Goal: Task Accomplishment & Management: Use online tool/utility

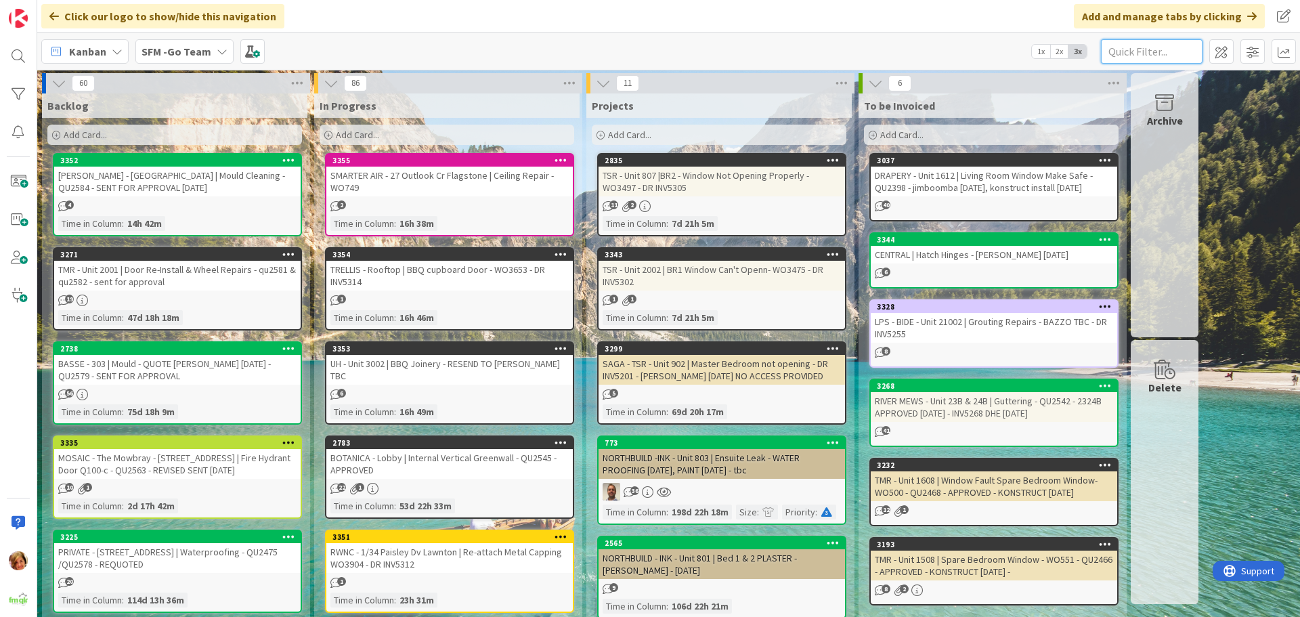
click at [1132, 56] on input "text" at bounding box center [1152, 51] width 102 height 24
type input "central"
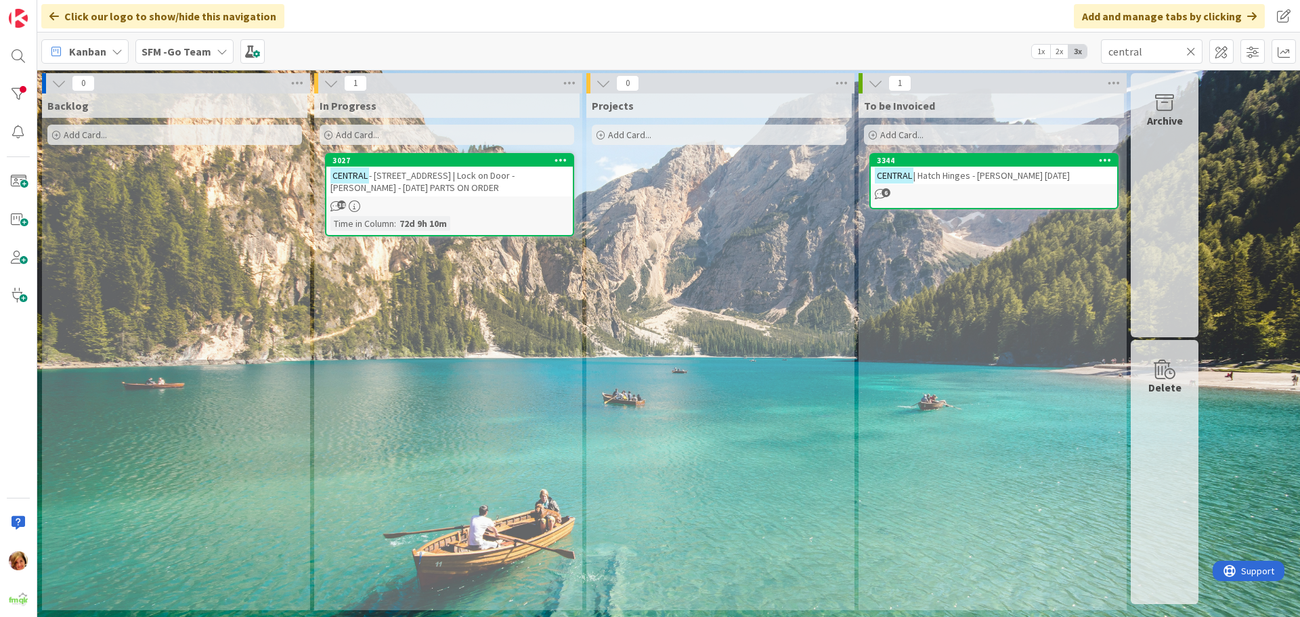
click at [434, 178] on span "- [STREET_ADDRESS] | Lock on Door - [PERSON_NAME] - [DATE] PARTS ON ORDER" at bounding box center [422, 181] width 184 height 24
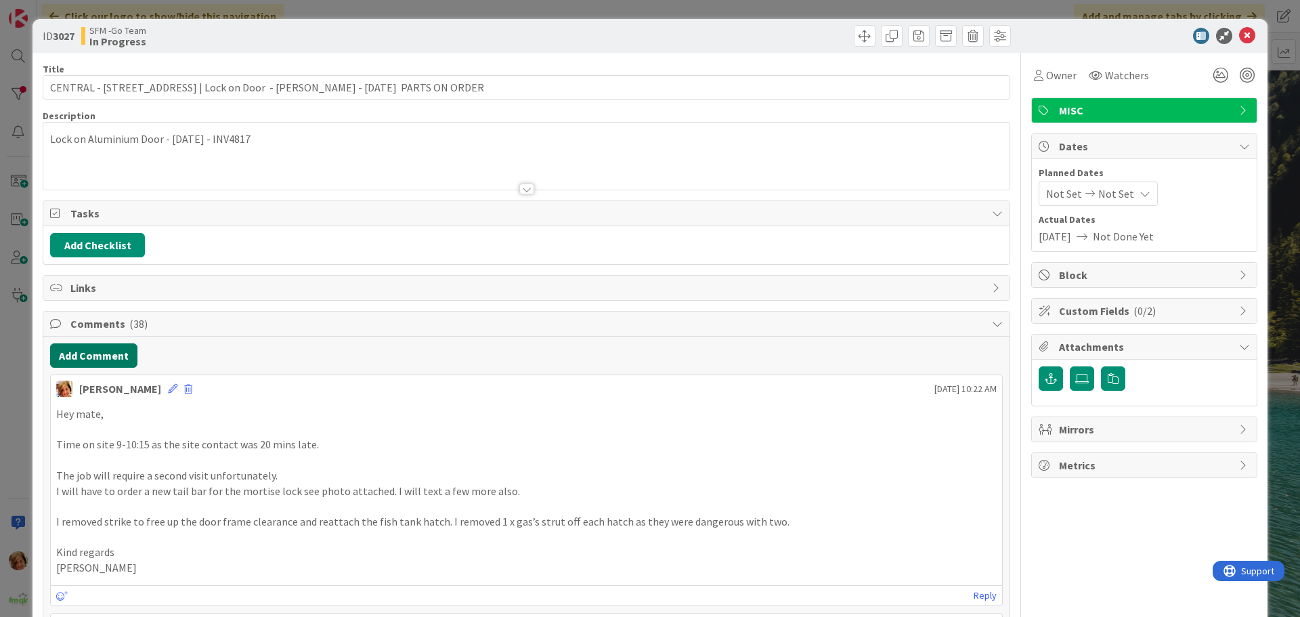
click at [103, 358] on button "Add Comment" at bounding box center [93, 355] width 87 height 24
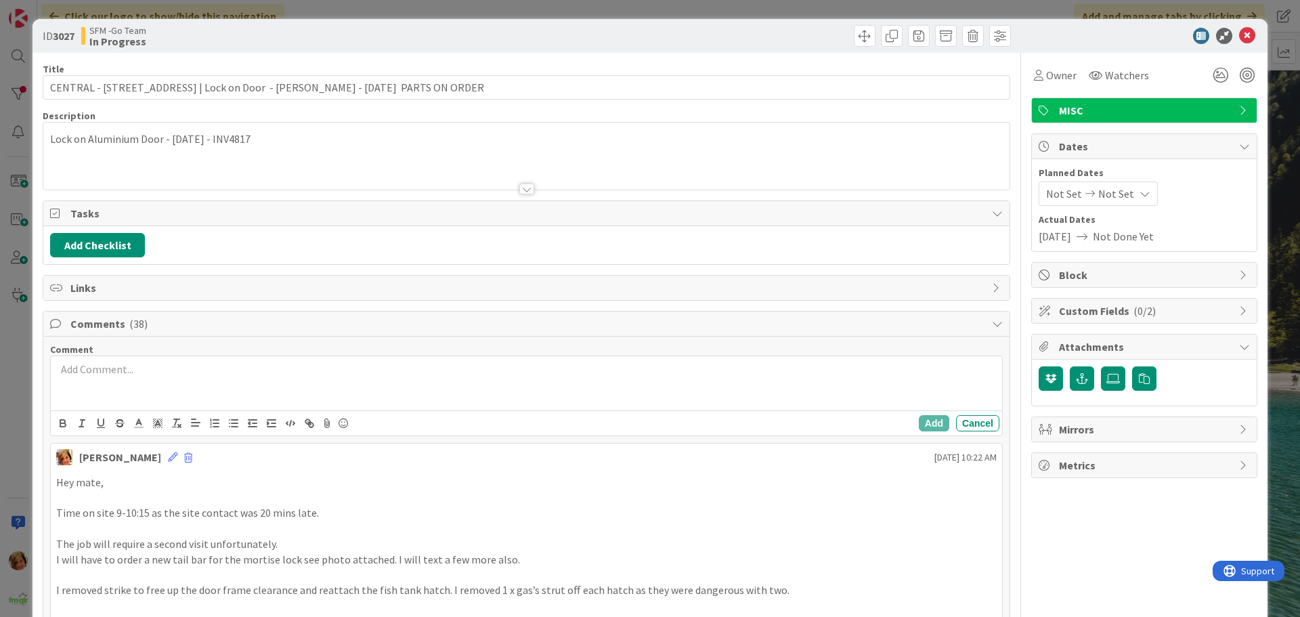
click at [158, 376] on p at bounding box center [526, 370] width 941 height 16
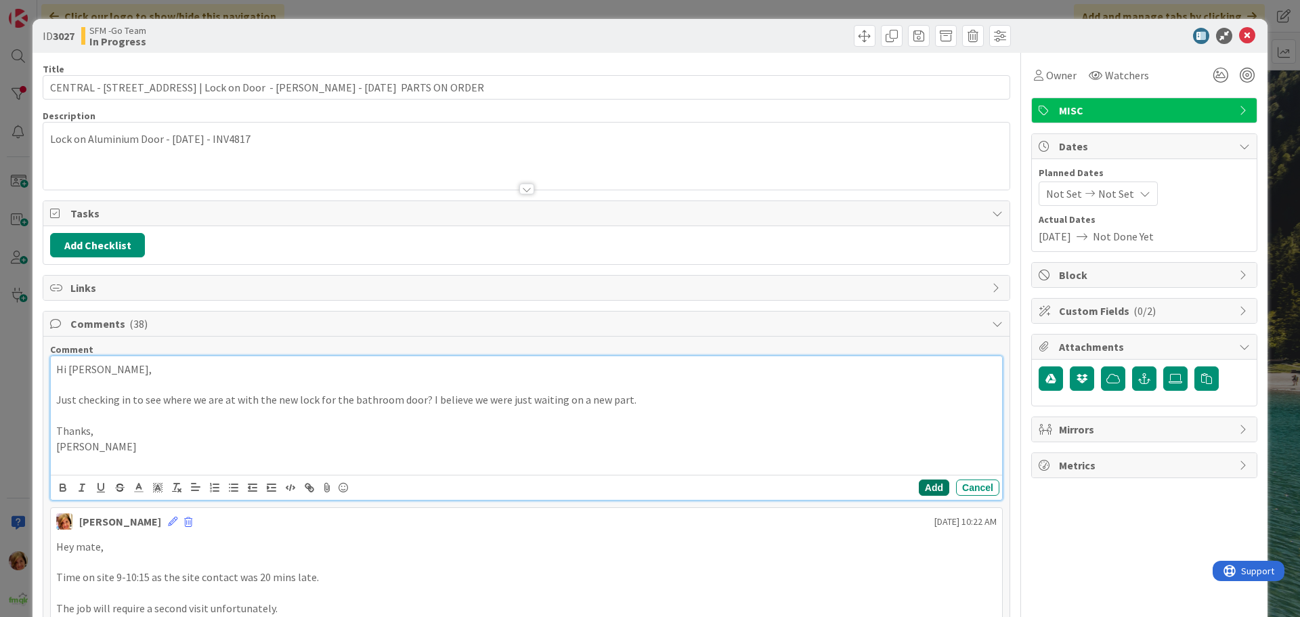
click at [921, 485] on button "Add" at bounding box center [934, 487] width 30 height 16
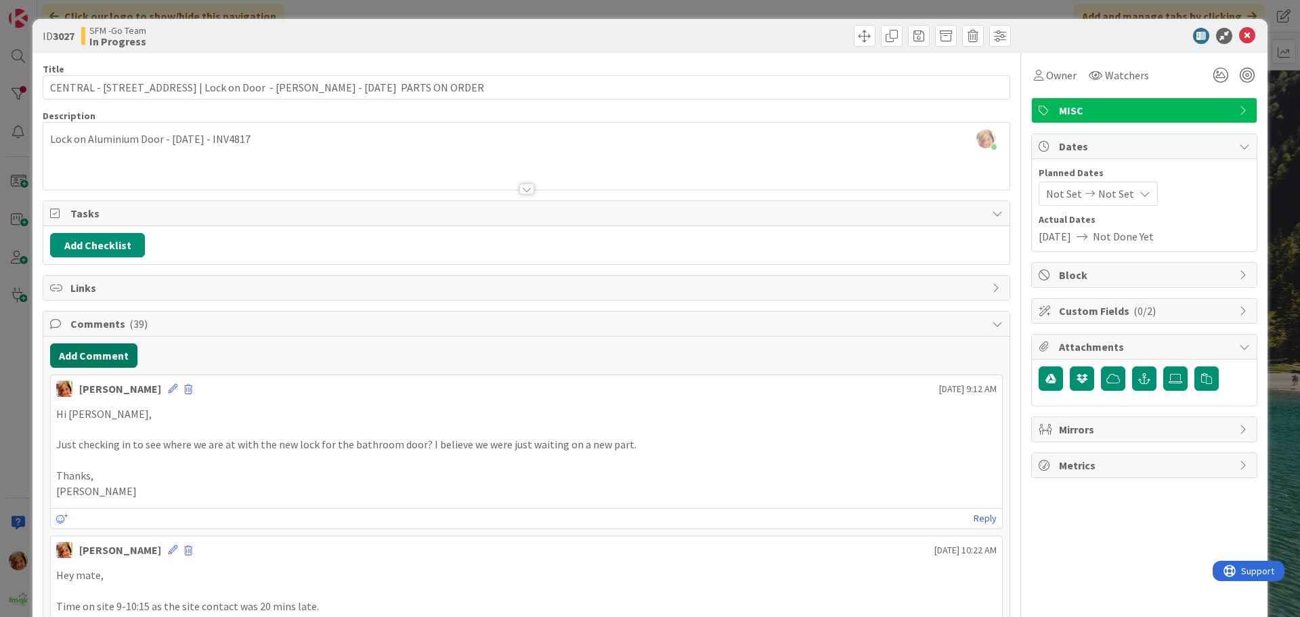
click at [94, 356] on button "Add Comment" at bounding box center [93, 355] width 87 height 24
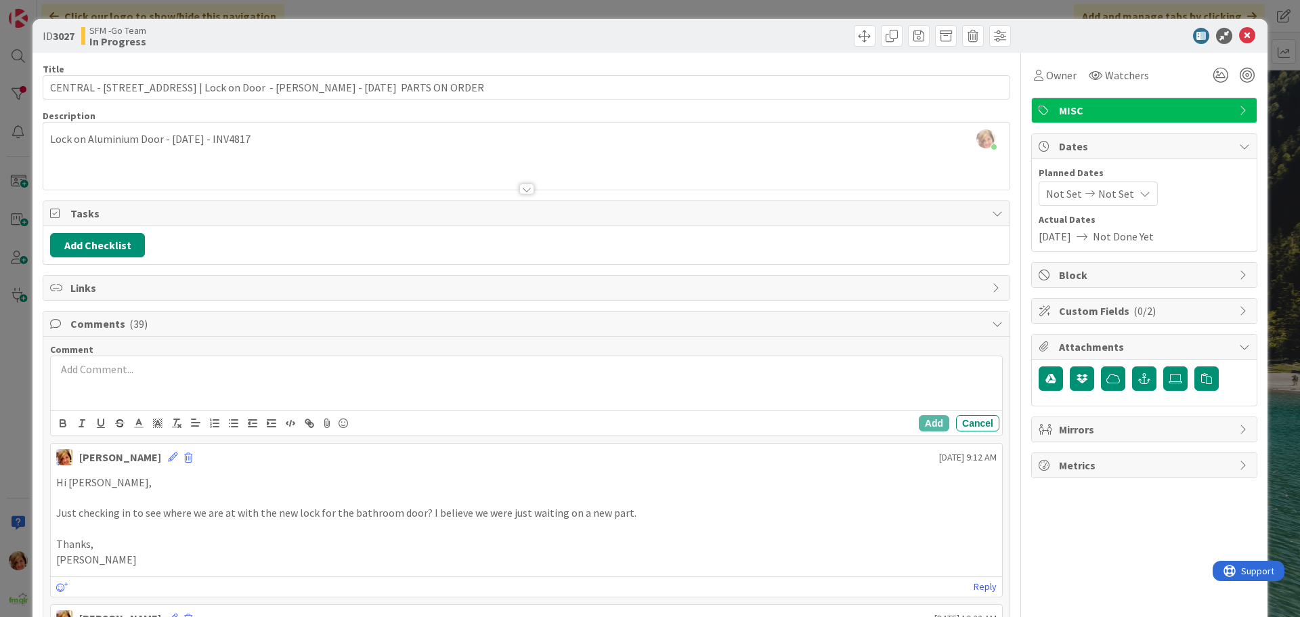
click at [121, 389] on div at bounding box center [526, 383] width 951 height 54
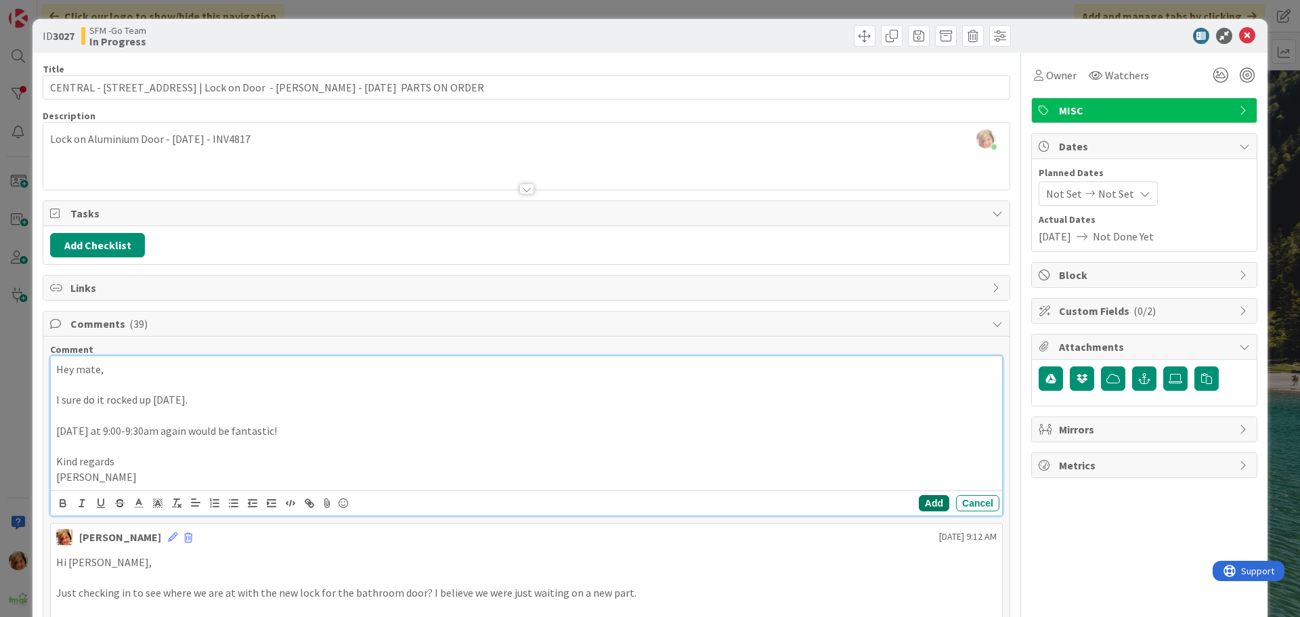
click at [919, 500] on button "Add" at bounding box center [934, 503] width 30 height 16
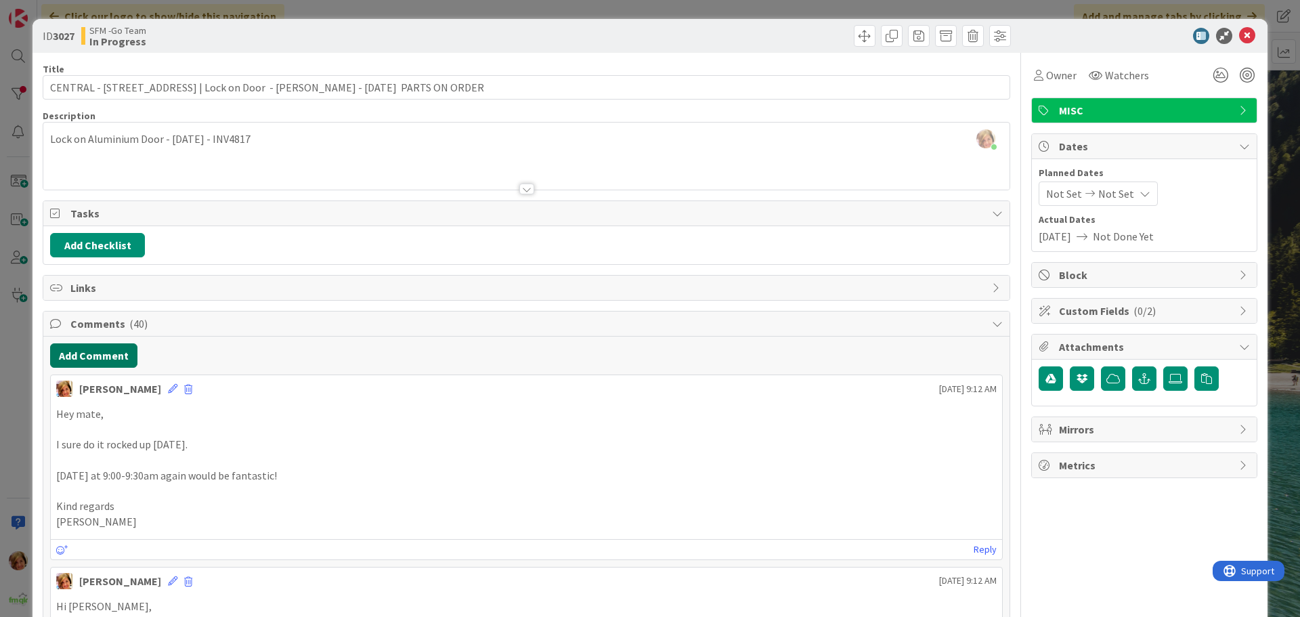
click at [83, 352] on button "Add Comment" at bounding box center [93, 355] width 87 height 24
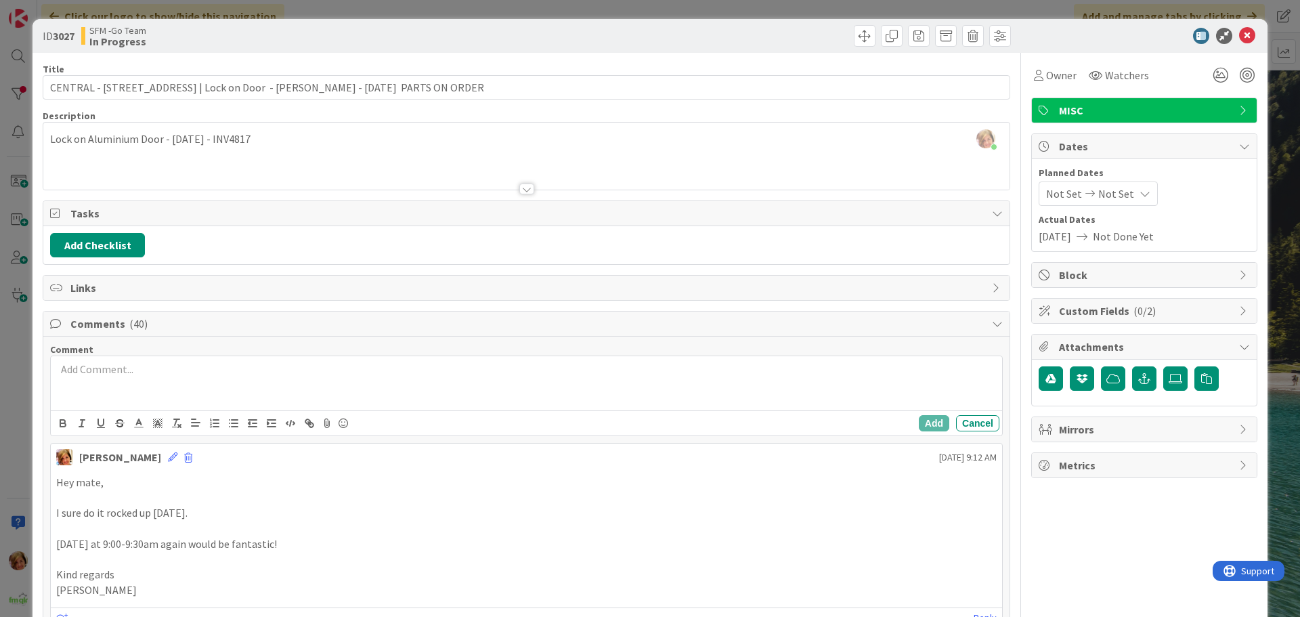
click at [127, 381] on div at bounding box center [526, 383] width 951 height 54
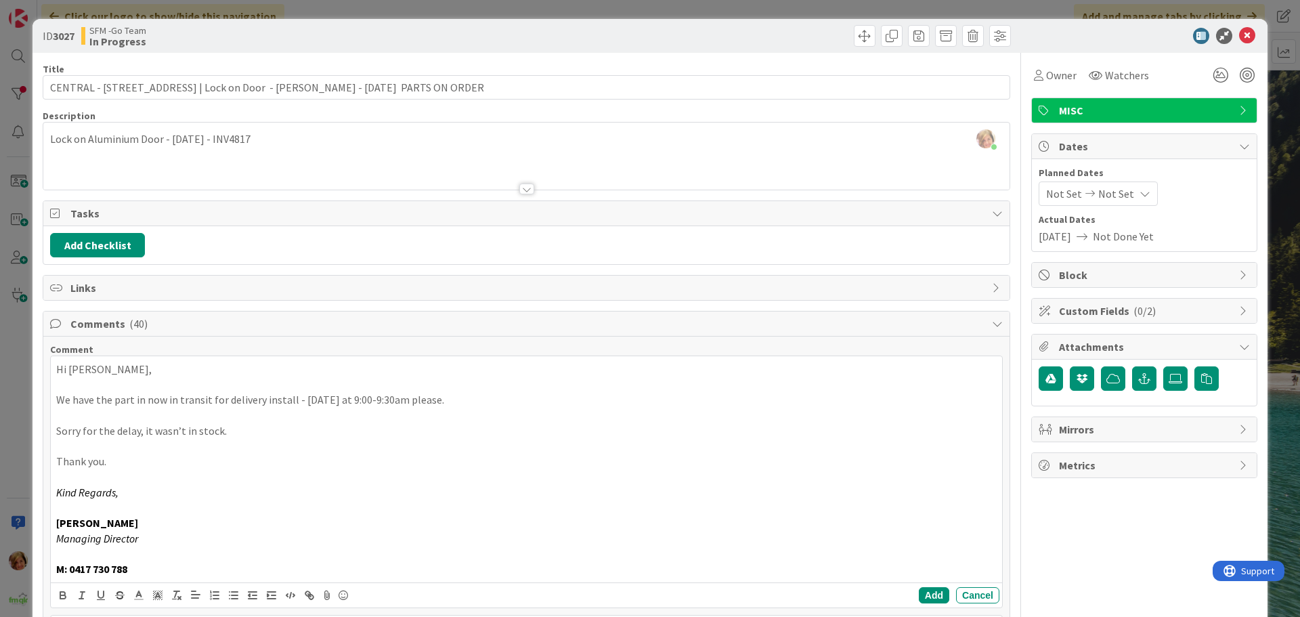
scroll to position [135, 0]
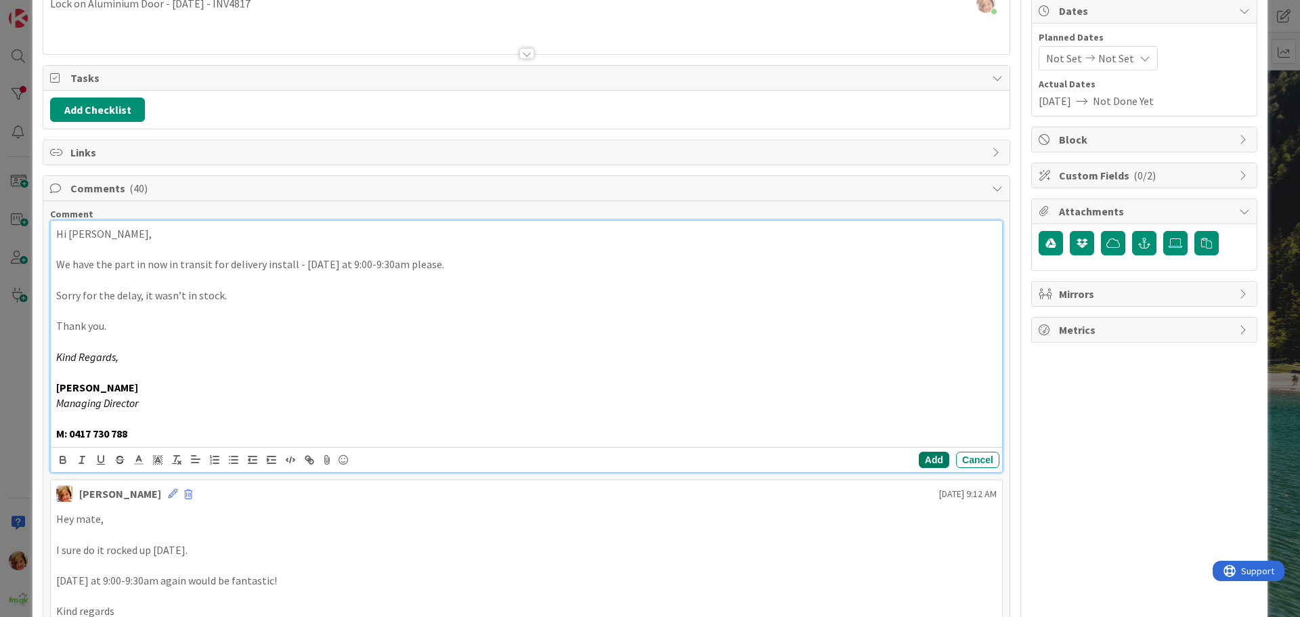
click at [920, 464] on button "Add" at bounding box center [934, 460] width 30 height 16
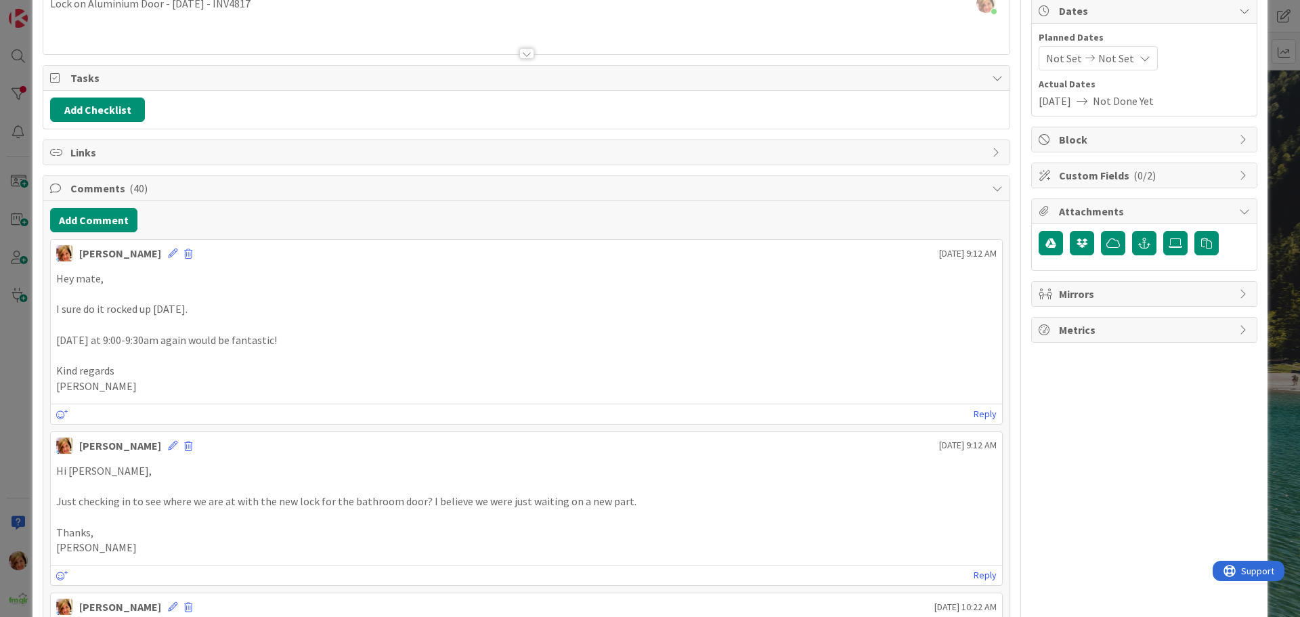
scroll to position [0, 0]
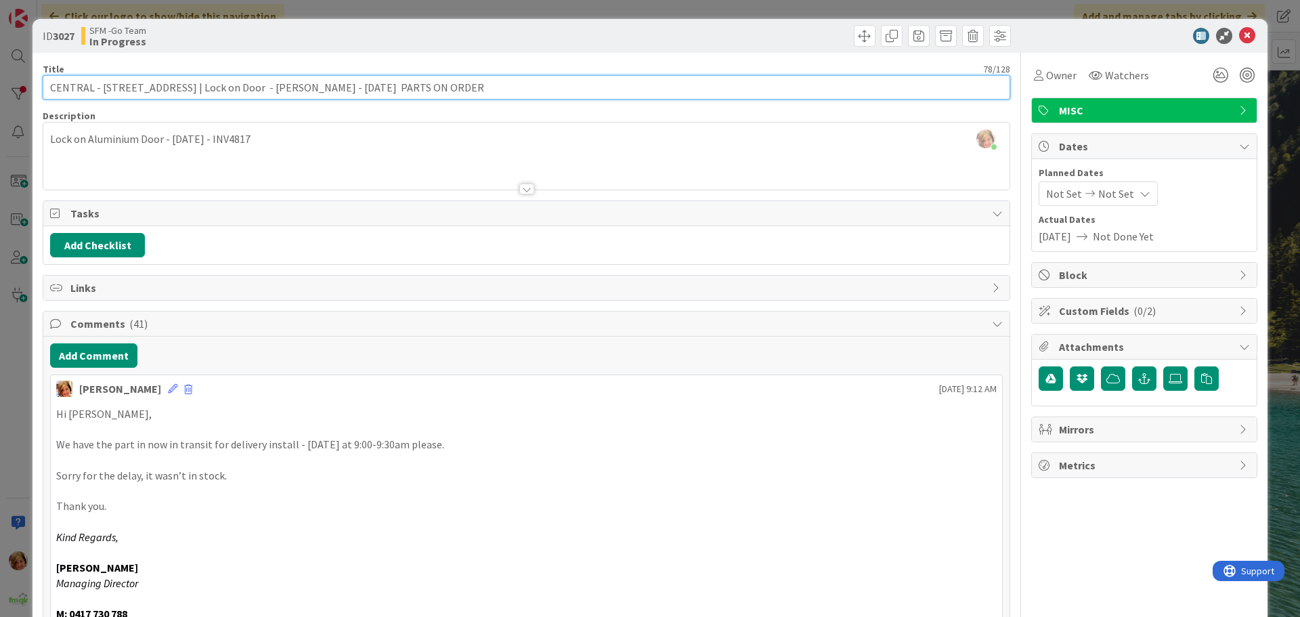
drag, startPoint x: 444, startPoint y: 87, endPoint x: 322, endPoint y: 89, distance: 121.9
click at [322, 89] on input "CENTRAL - [STREET_ADDRESS] | Lock on Door - [PERSON_NAME] - [DATE] PARTS ON ORD…" at bounding box center [527, 87] width 968 height 24
type input "CENTRAL - [STREET_ADDRESS] | Lock on Door - [PERSON_NAME] - [DATE], [DATE]"
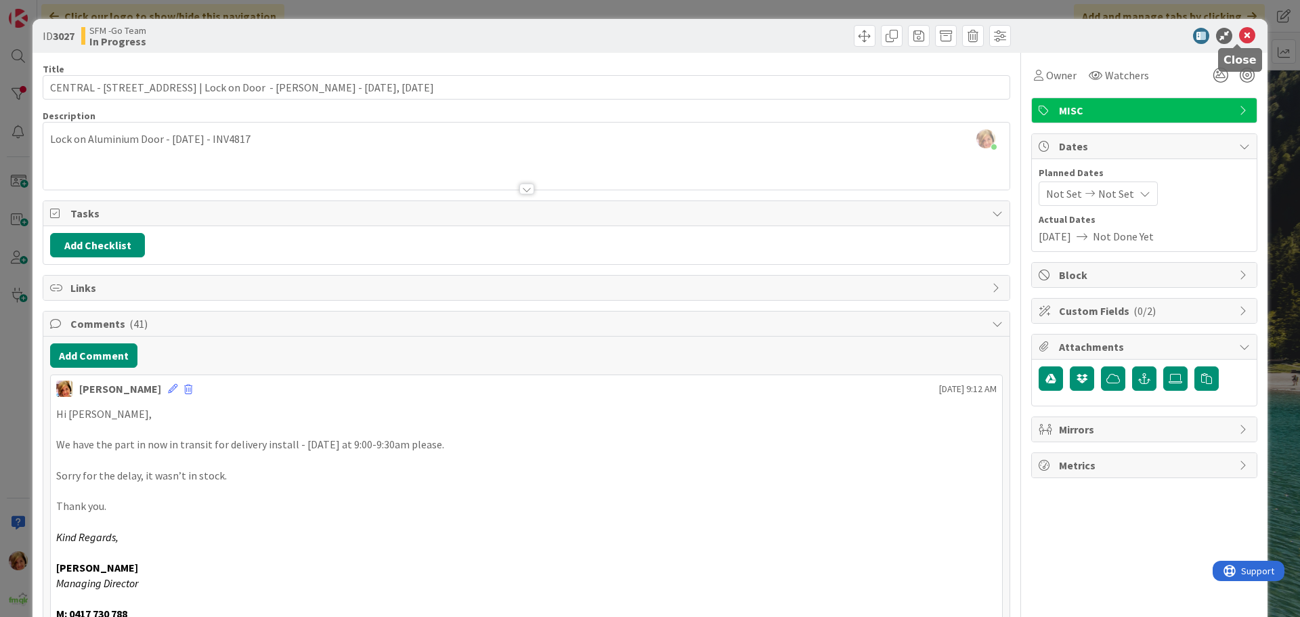
click at [1240, 35] on icon at bounding box center [1247, 36] width 16 height 16
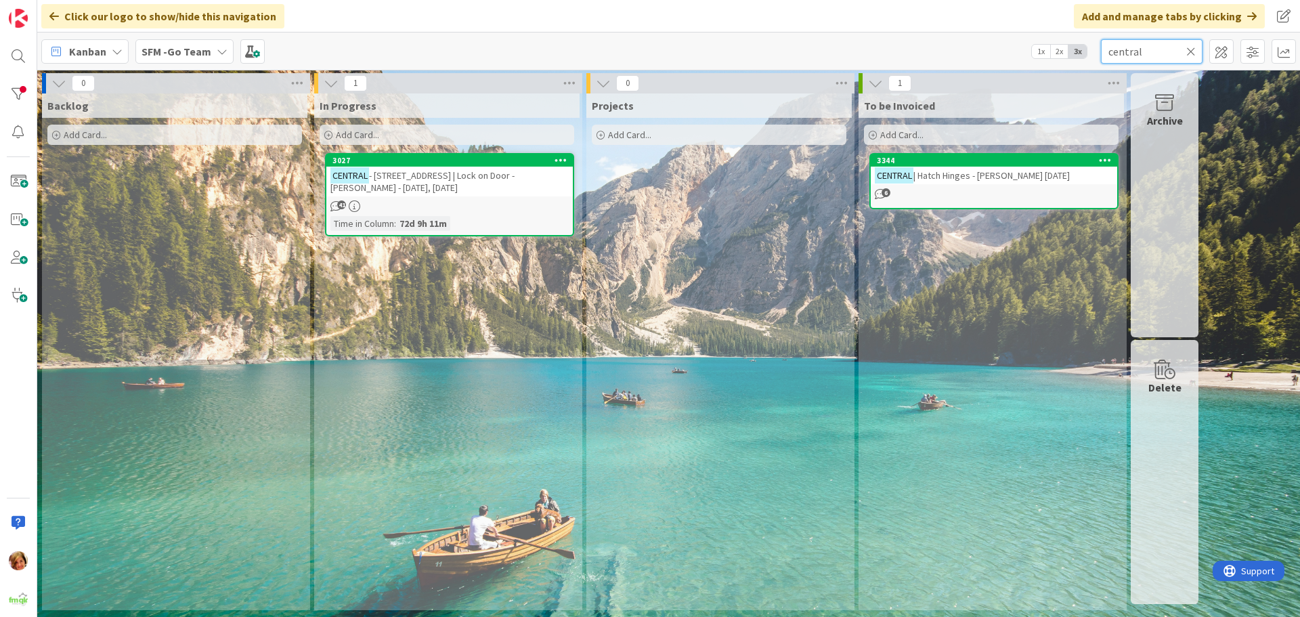
click at [1171, 50] on input "central" at bounding box center [1152, 51] width 102 height 24
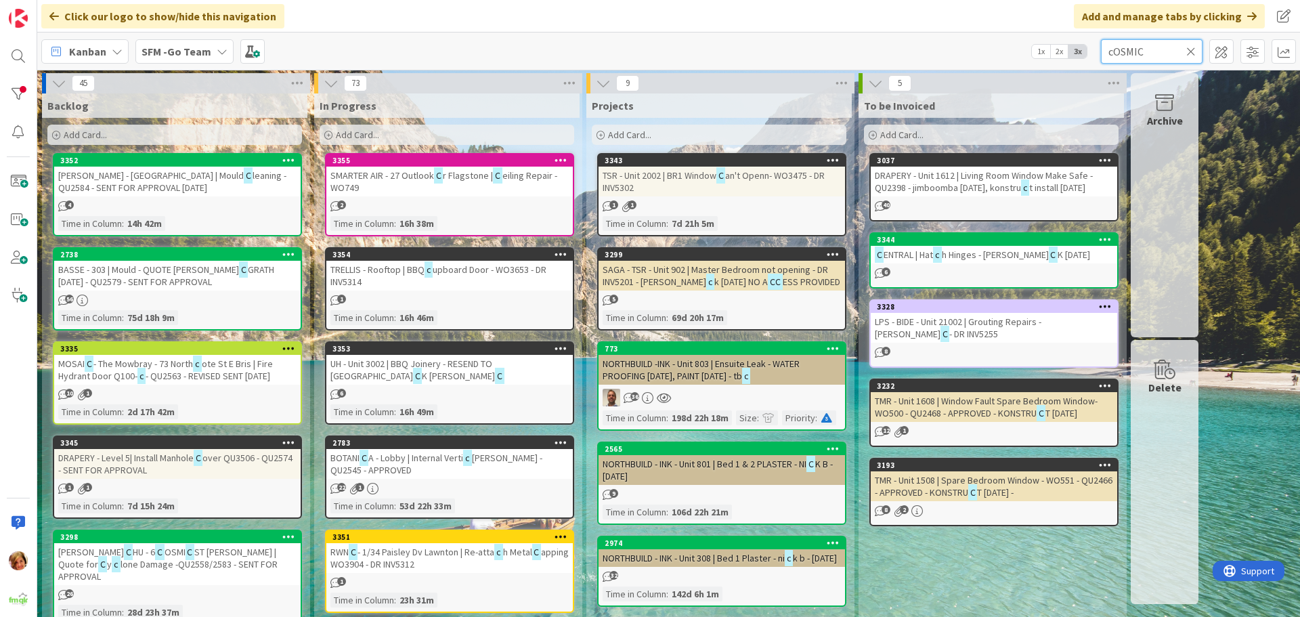
type input "cOSMIC"
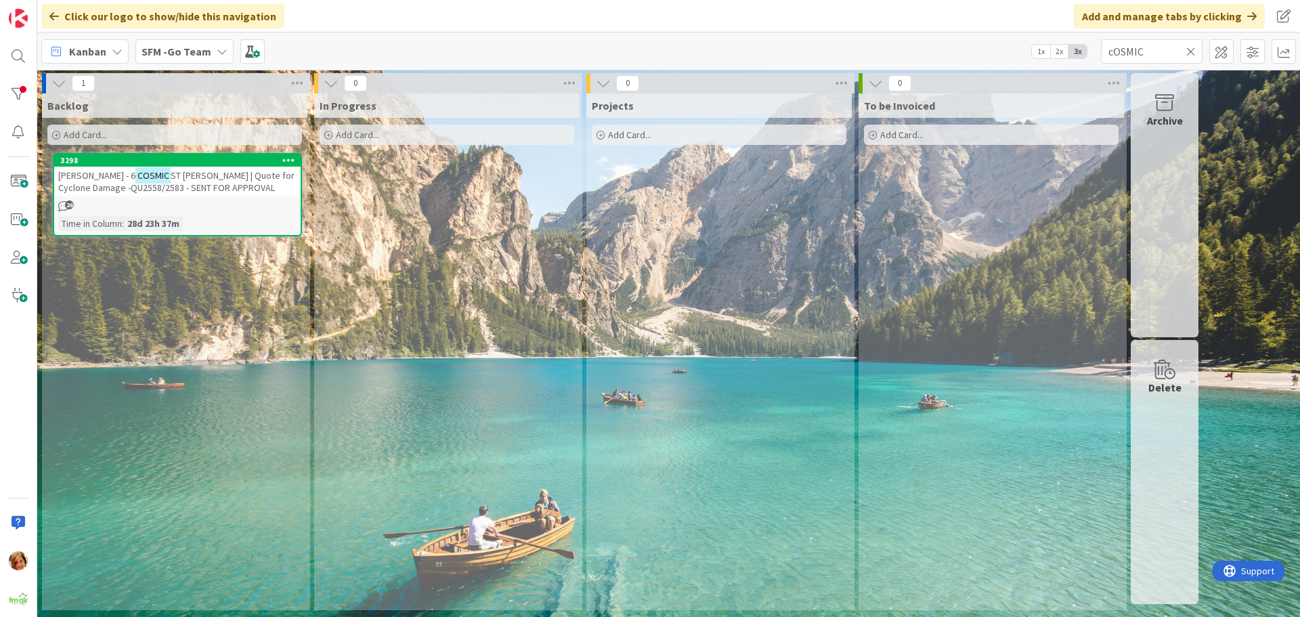
click at [230, 190] on span "ST [PERSON_NAME] | Quote for Cyclone Damage -QU2558/2583 - SENT FOR APPROVAL" at bounding box center [176, 181] width 236 height 24
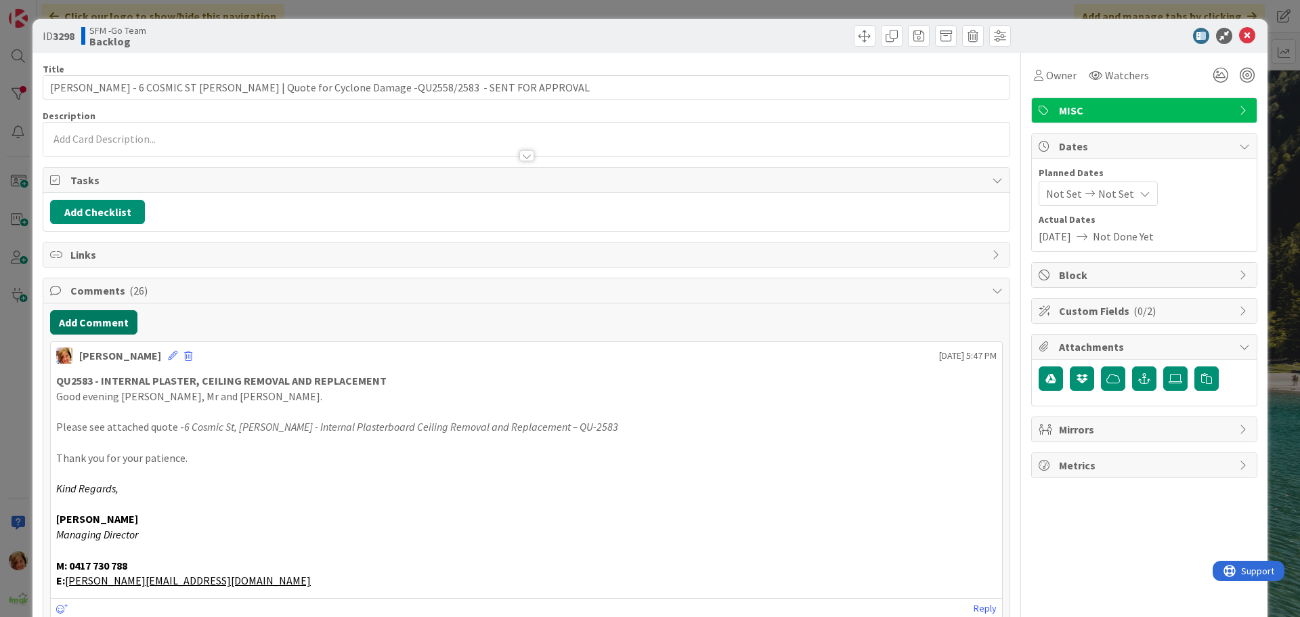
click at [96, 318] on button "Add Comment" at bounding box center [93, 322] width 87 height 24
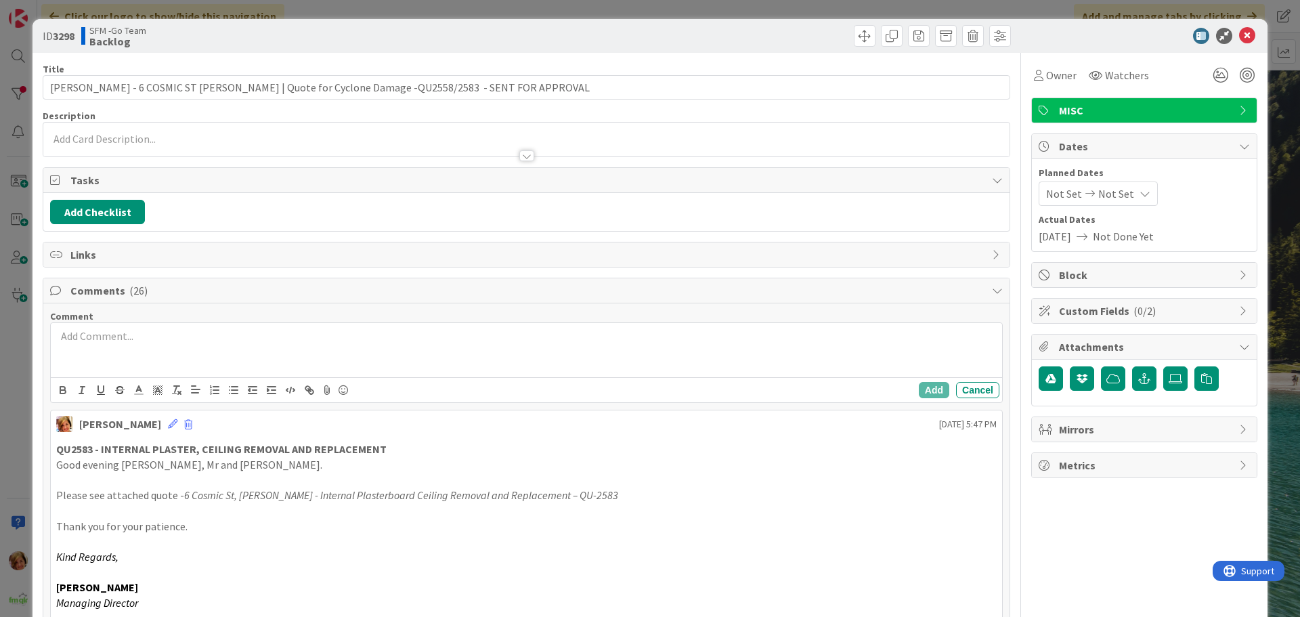
click at [165, 362] on div at bounding box center [526, 350] width 951 height 54
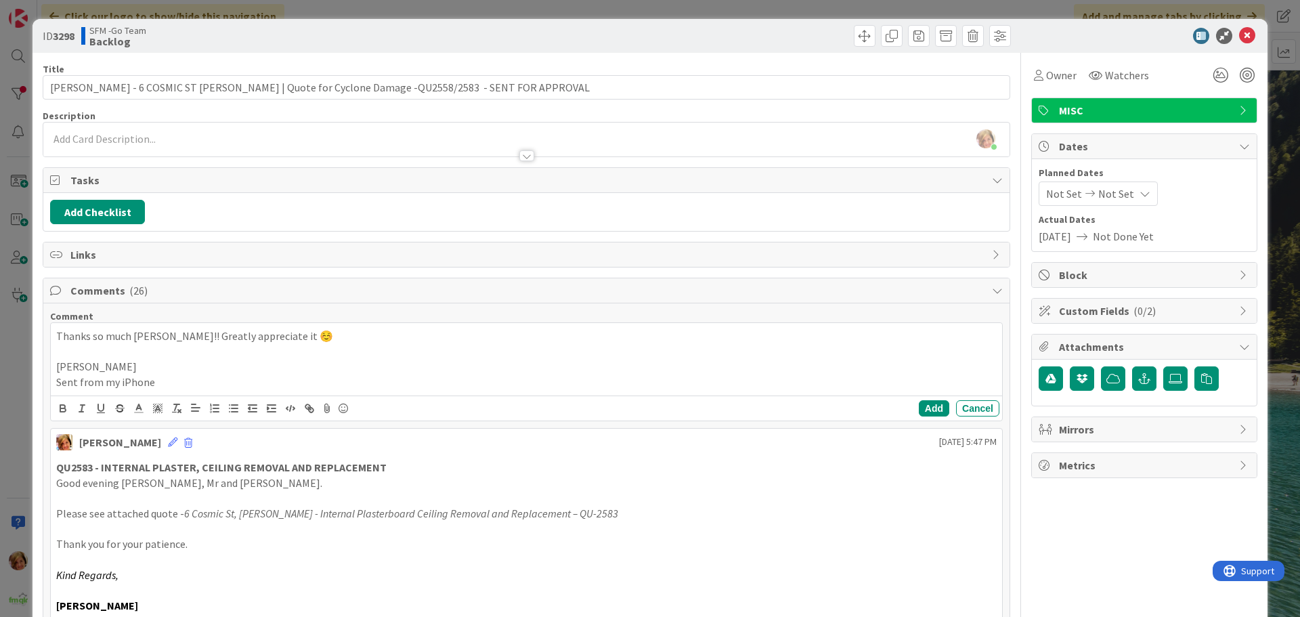
scroll to position [271, 0]
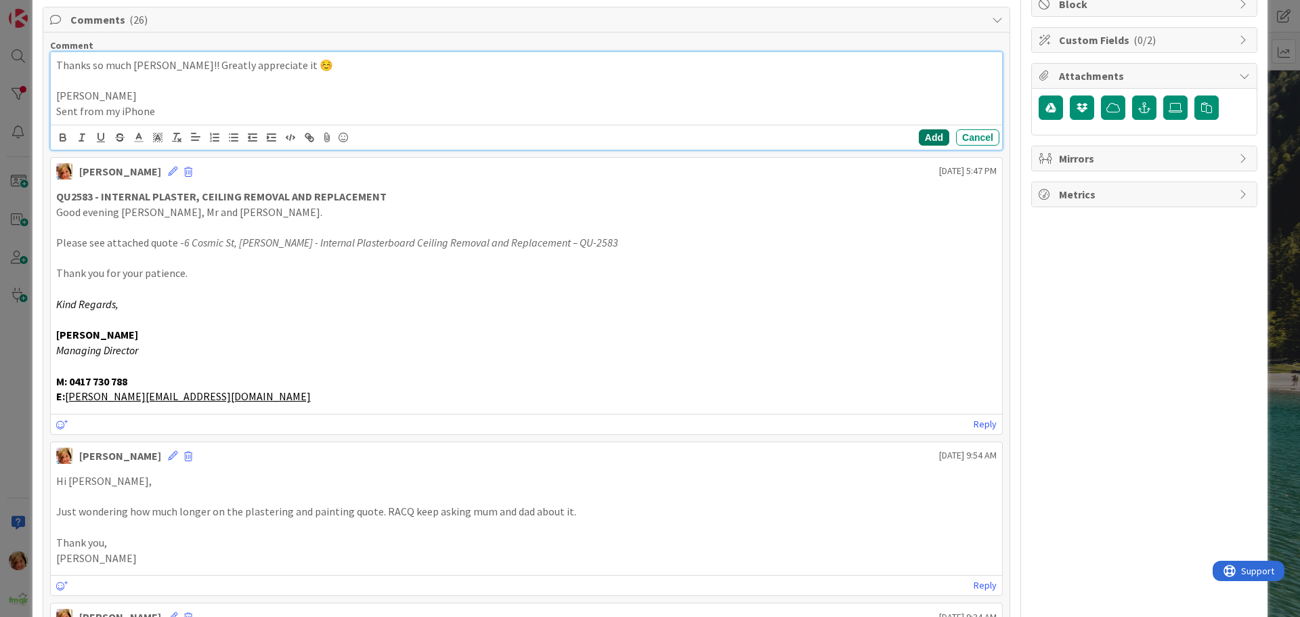
click at [922, 135] on button "Add" at bounding box center [934, 137] width 30 height 16
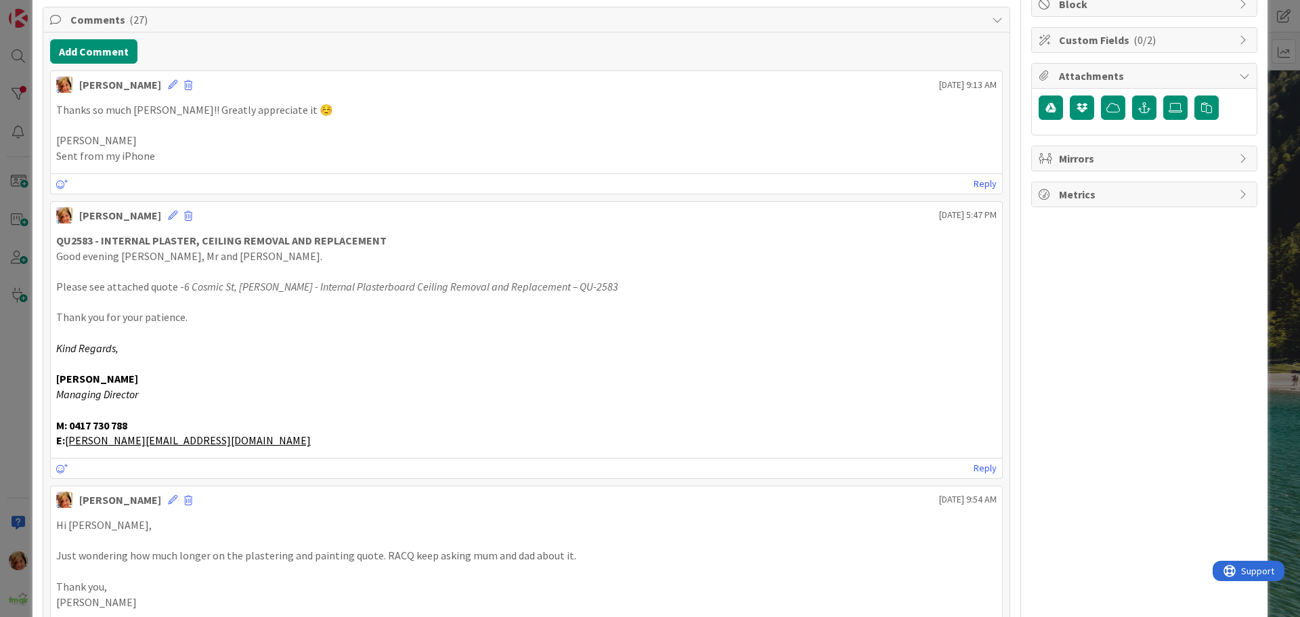
scroll to position [0, 0]
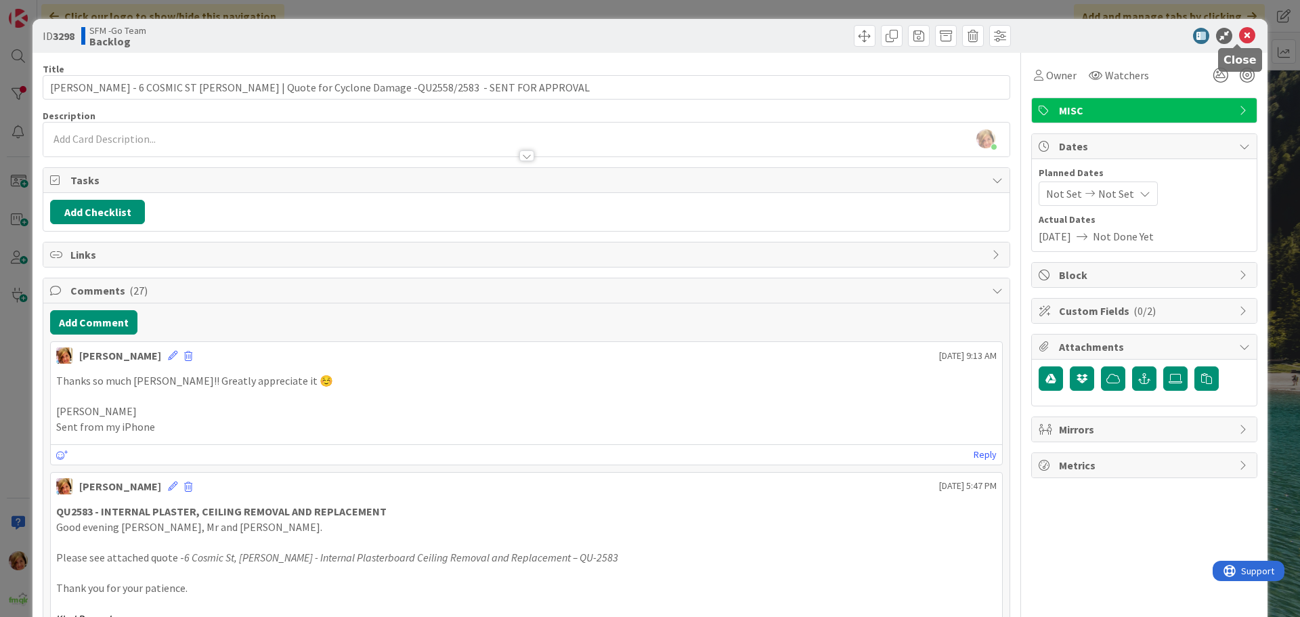
click at [1239, 37] on icon at bounding box center [1247, 36] width 16 height 16
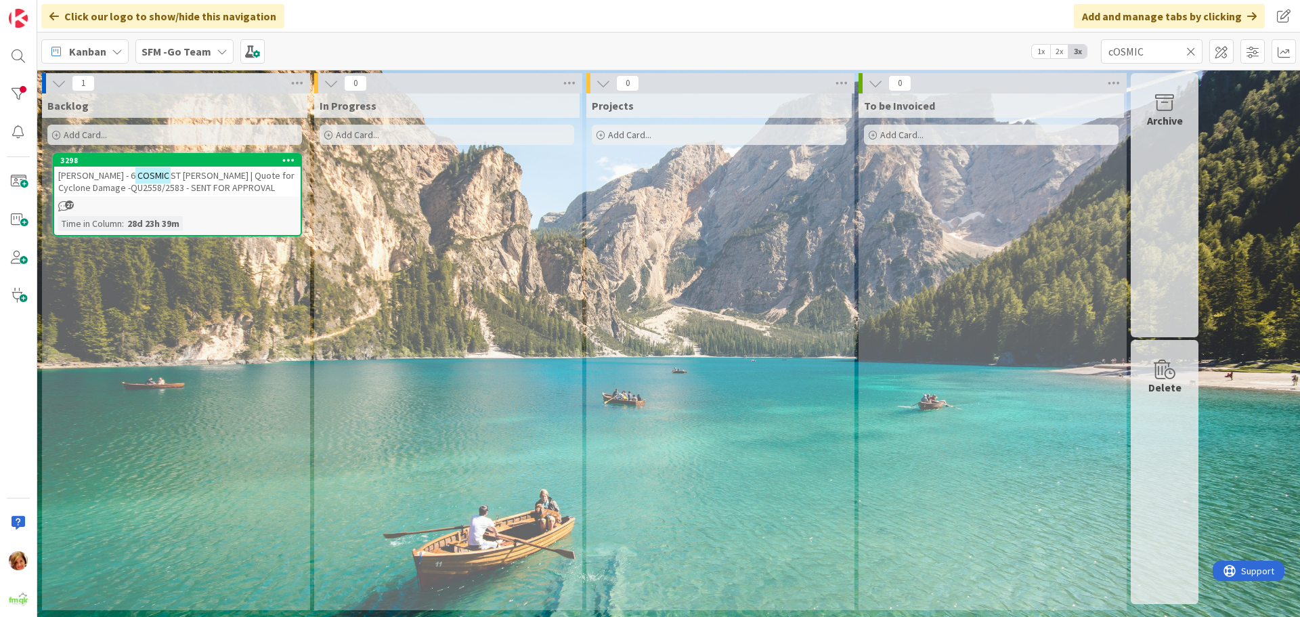
click at [1191, 53] on icon at bounding box center [1190, 51] width 9 height 12
click at [1191, 53] on input "text" at bounding box center [1152, 51] width 102 height 24
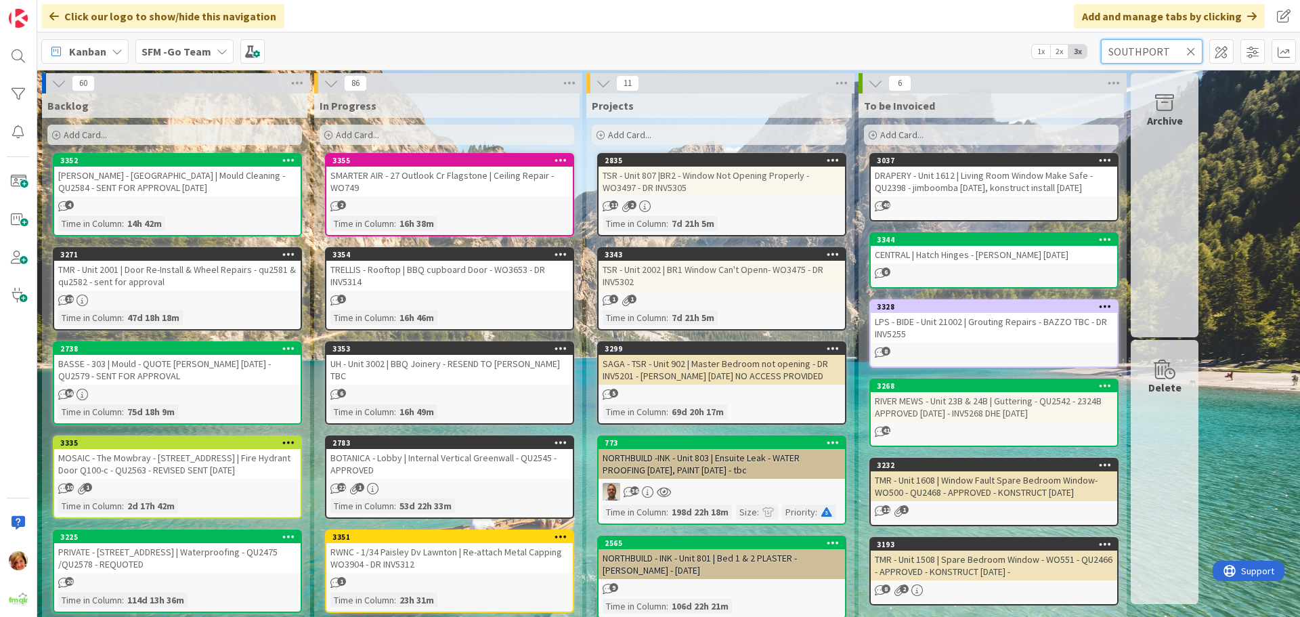
type input "SOUTHPORT"
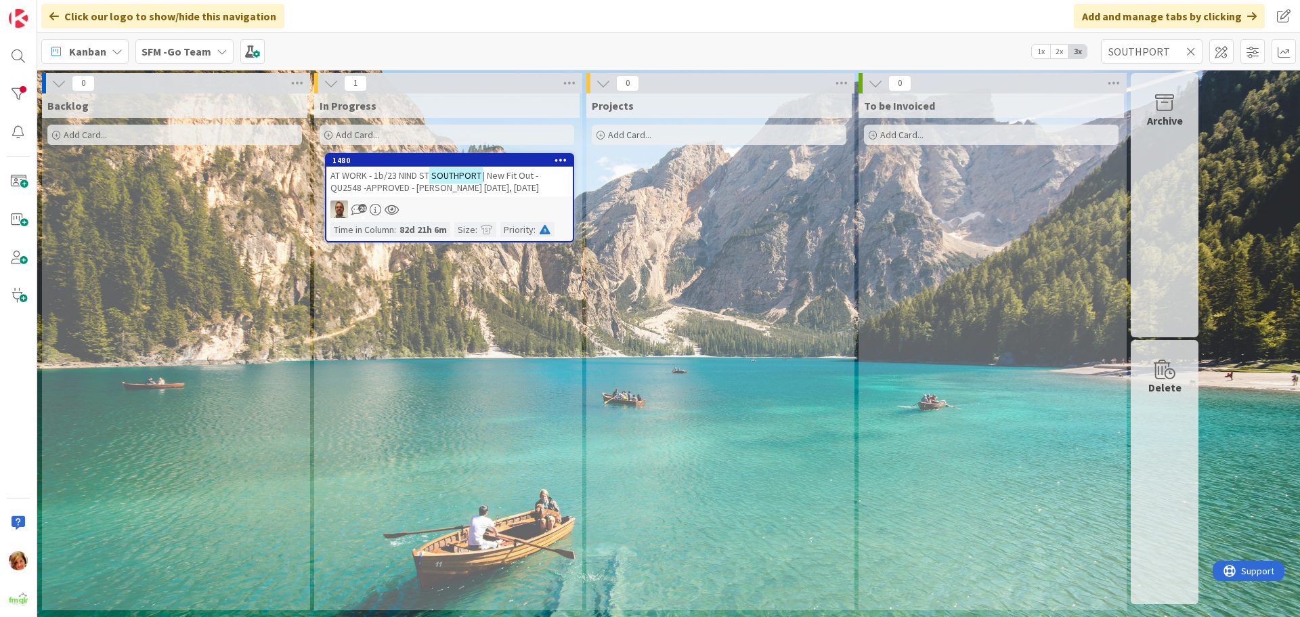
click at [370, 181] on span "AT WORK - 1b/23 NIND ST" at bounding box center [379, 175] width 99 height 12
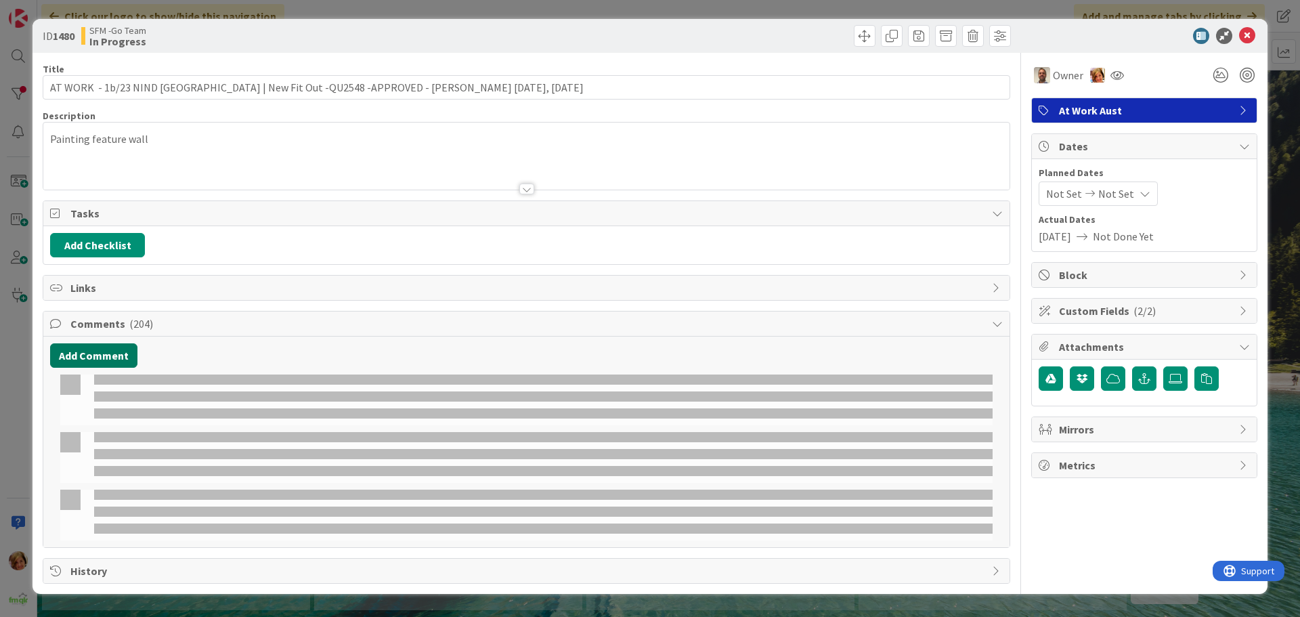
click at [87, 351] on button "Add Comment" at bounding box center [93, 355] width 87 height 24
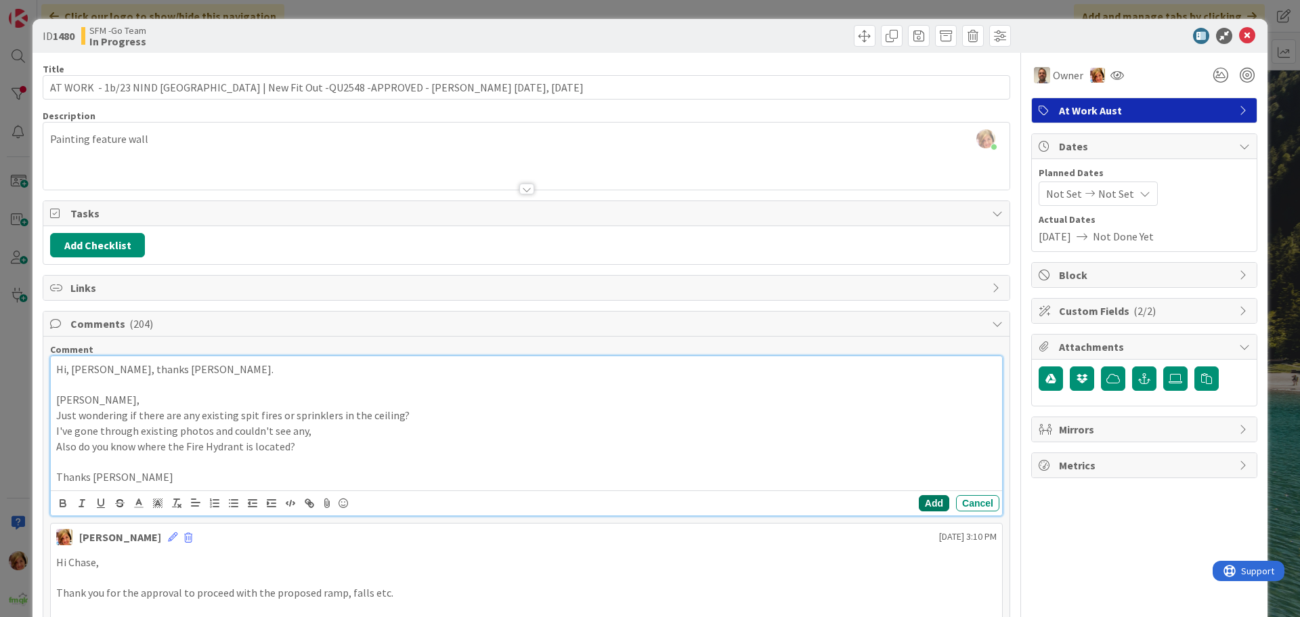
click at [924, 503] on button "Add" at bounding box center [934, 503] width 30 height 16
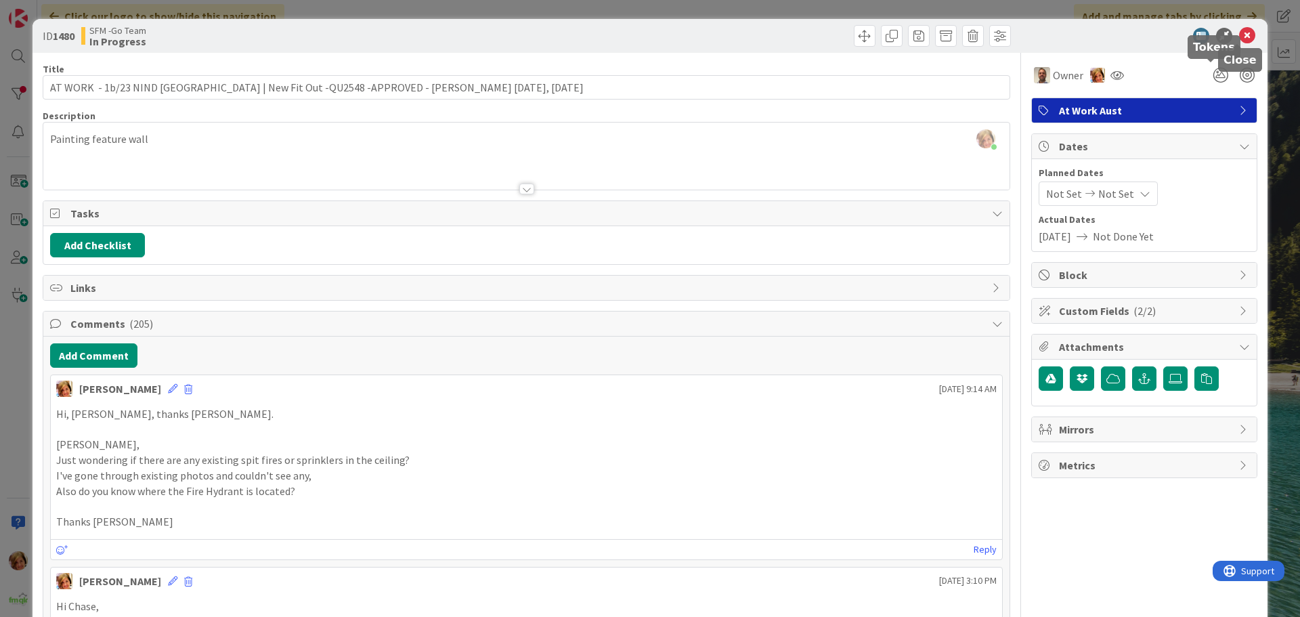
drag, startPoint x: 1239, startPoint y: 35, endPoint x: 1117, endPoint y: 53, distance: 123.3
click at [1239, 35] on icon at bounding box center [1247, 36] width 16 height 16
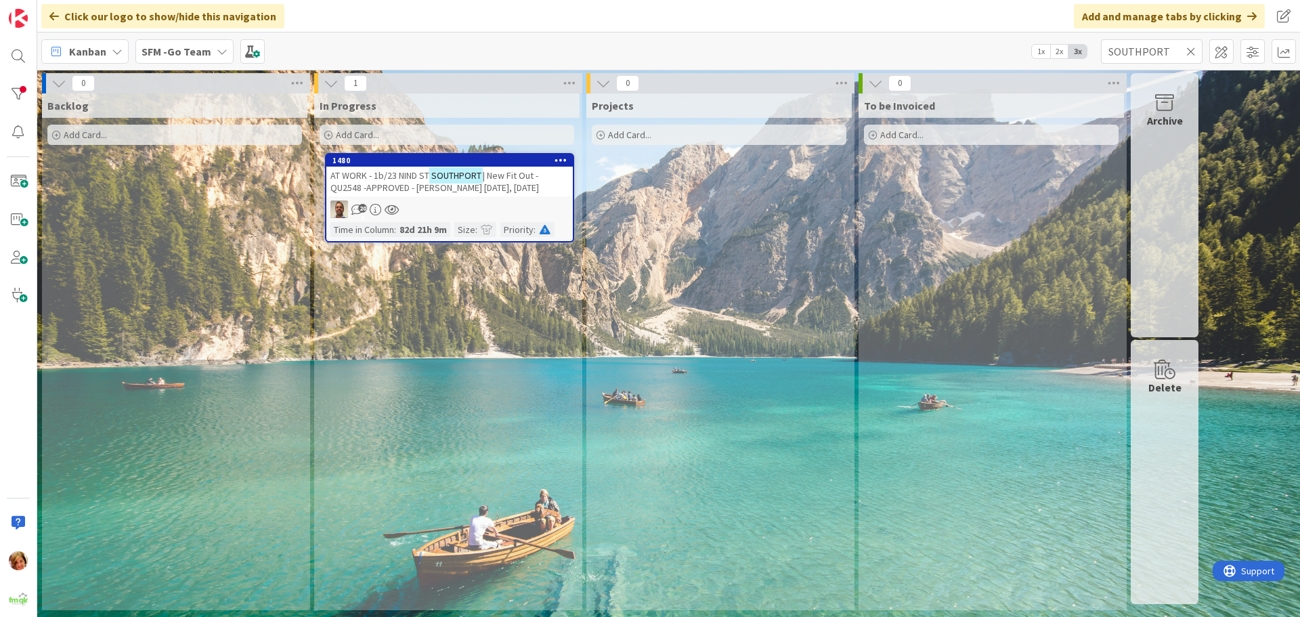
click at [1194, 51] on icon at bounding box center [1190, 51] width 9 height 12
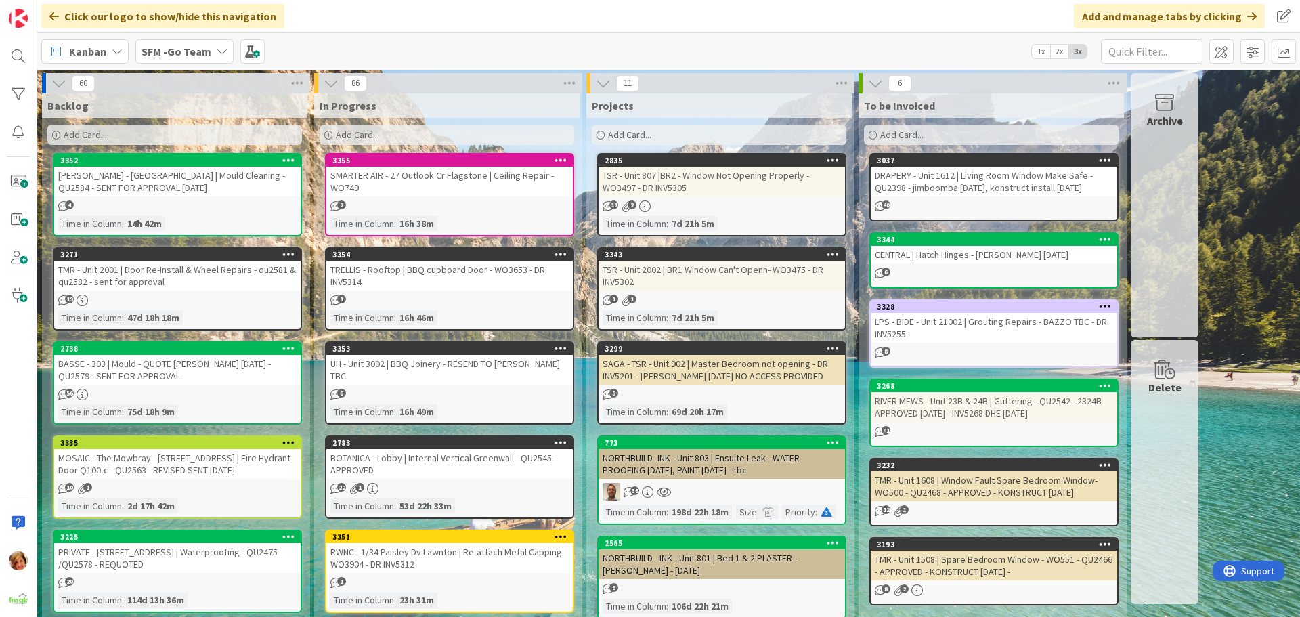
drag, startPoint x: 1194, startPoint y: 51, endPoint x: 837, endPoint y: 58, distance: 356.9
click at [837, 58] on div "Kanban SFM -Go Team 1x 2x 3x" at bounding box center [668, 51] width 1263 height 37
click at [1175, 53] on input "text" at bounding box center [1152, 51] width 102 height 24
type input "ACACIA"
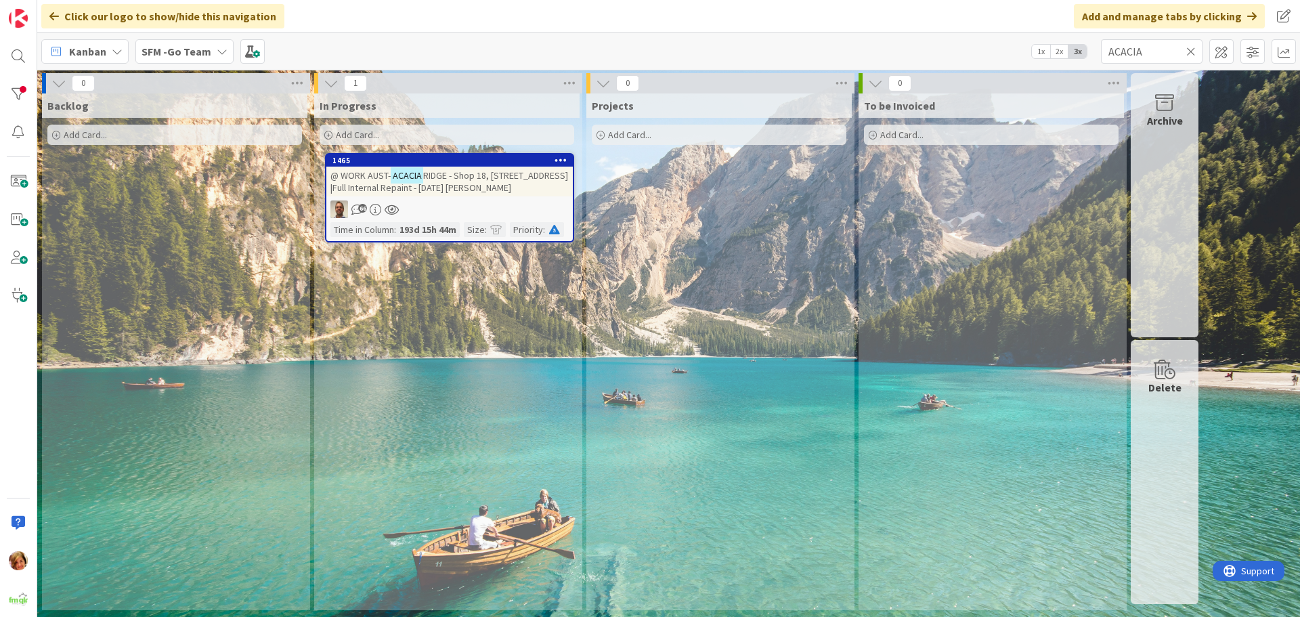
click at [458, 179] on span "RIDGE - Shop 18, [STREET_ADDRESS] |Full Internal Repaint - [DATE] [PERSON_NAME]" at bounding box center [449, 181] width 238 height 24
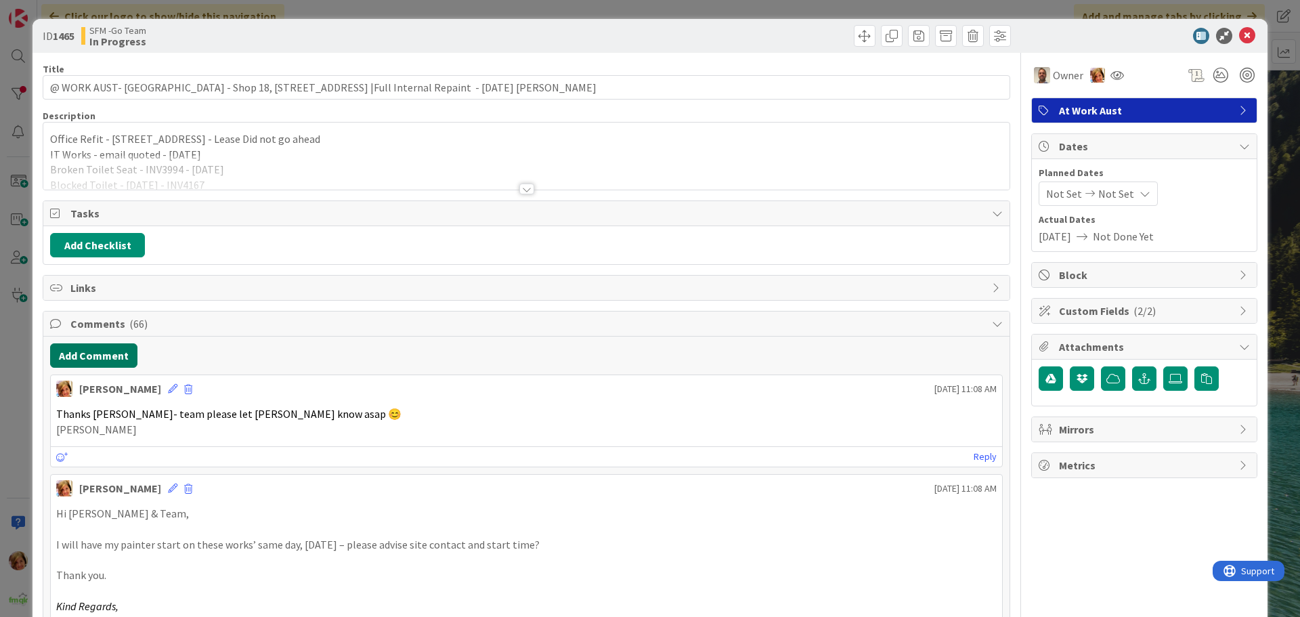
click at [88, 362] on button "Add Comment" at bounding box center [93, 355] width 87 height 24
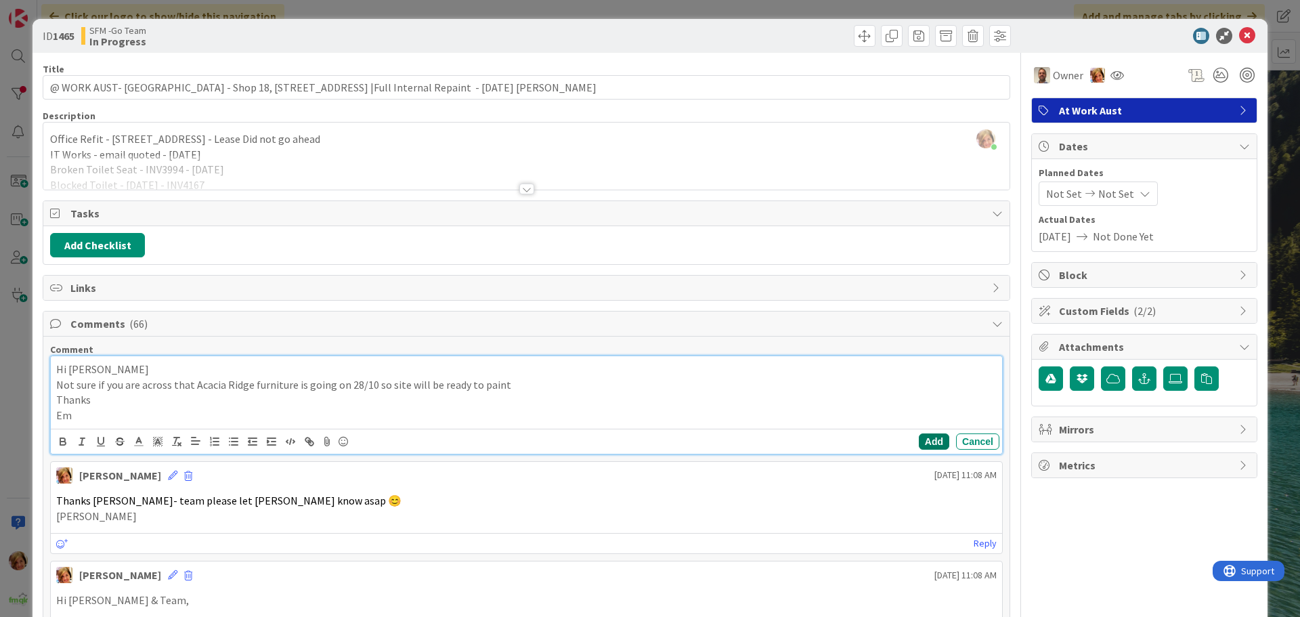
click at [925, 435] on button "Add" at bounding box center [934, 441] width 30 height 16
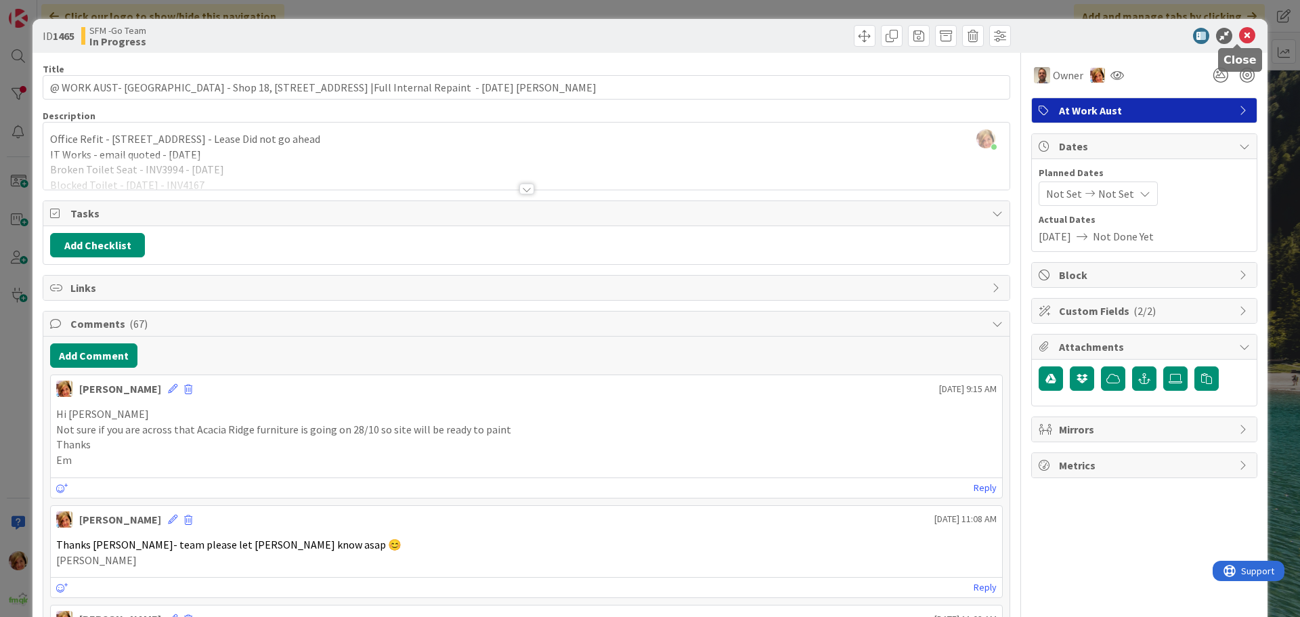
click at [1241, 35] on icon at bounding box center [1247, 36] width 16 height 16
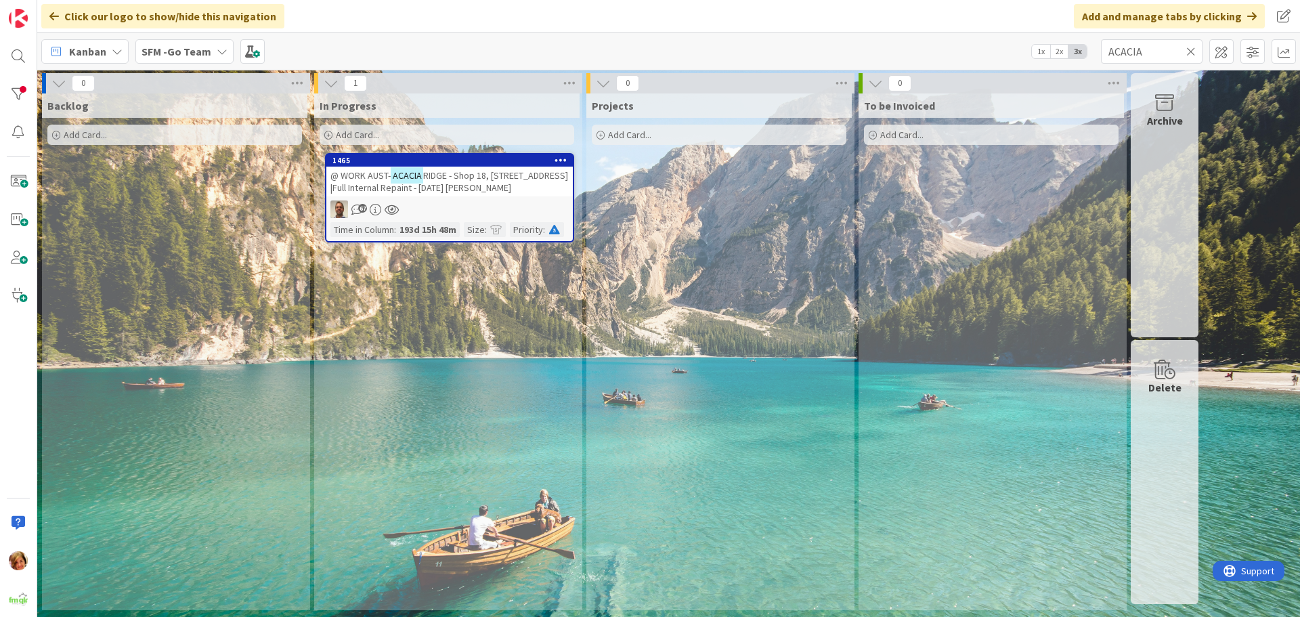
click at [1190, 51] on icon at bounding box center [1190, 51] width 9 height 12
click at [1190, 51] on input "text" at bounding box center [1152, 51] width 102 height 24
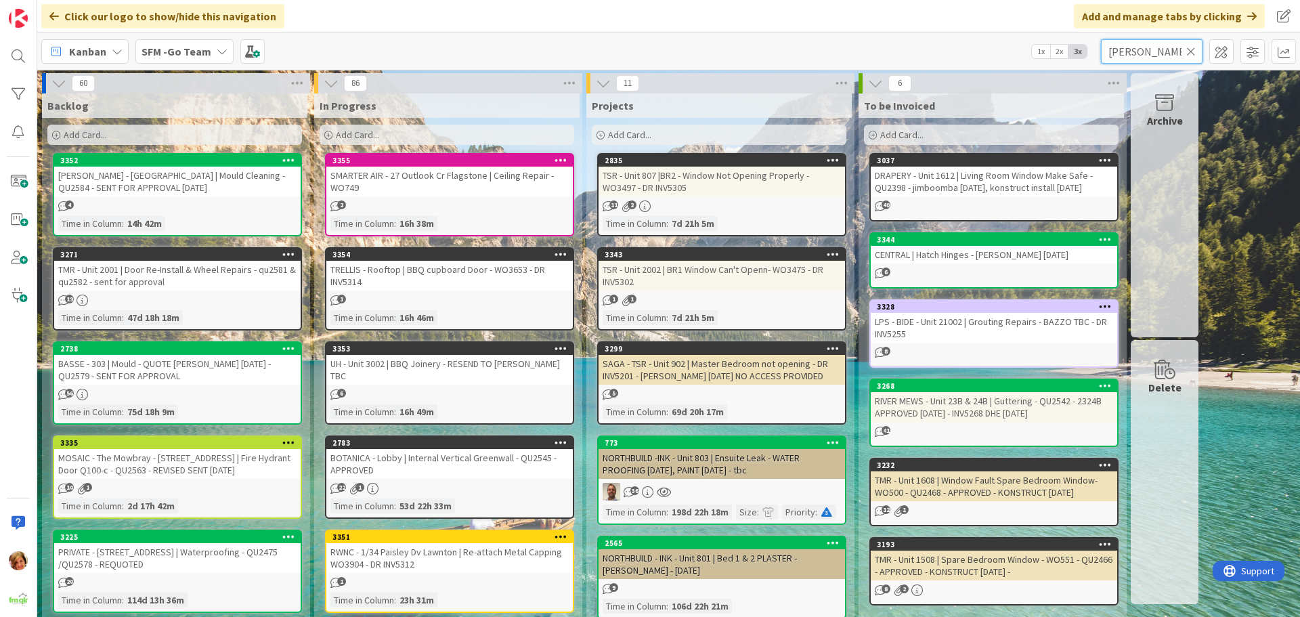
type input "[PERSON_NAME]"
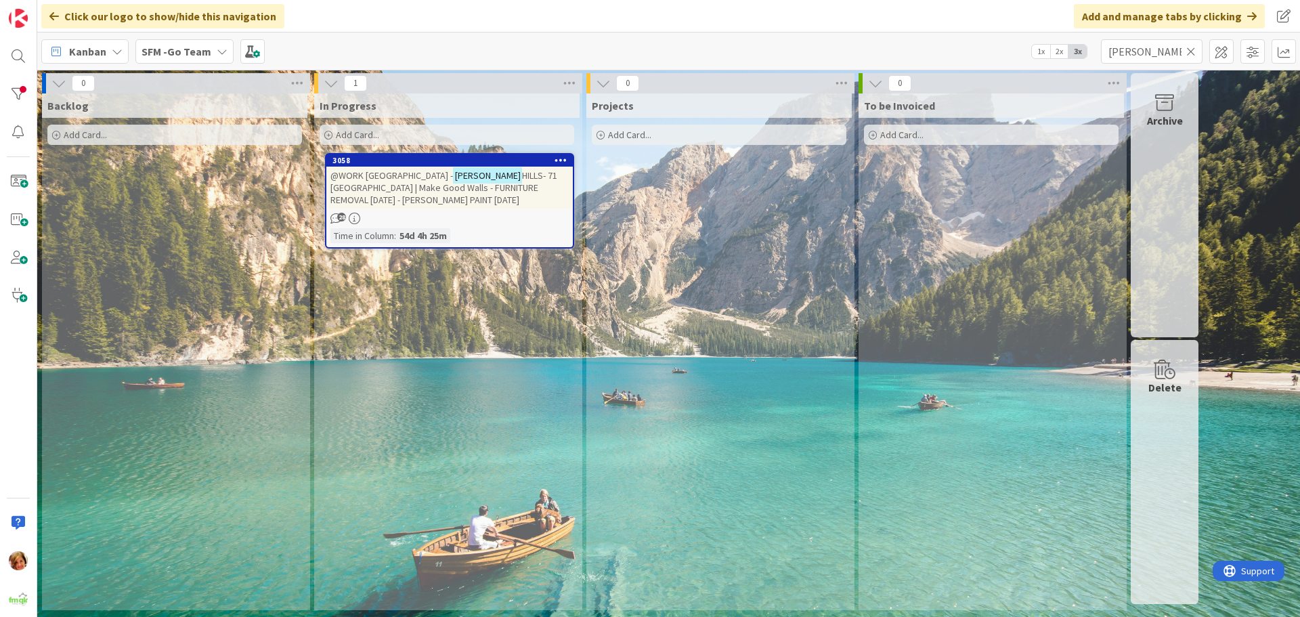
click at [479, 183] on span "HILLS- 71 [GEOGRAPHIC_DATA] | Make Good Walls - FURNITURE REMOVAL [DATE] - [PER…" at bounding box center [443, 187] width 227 height 37
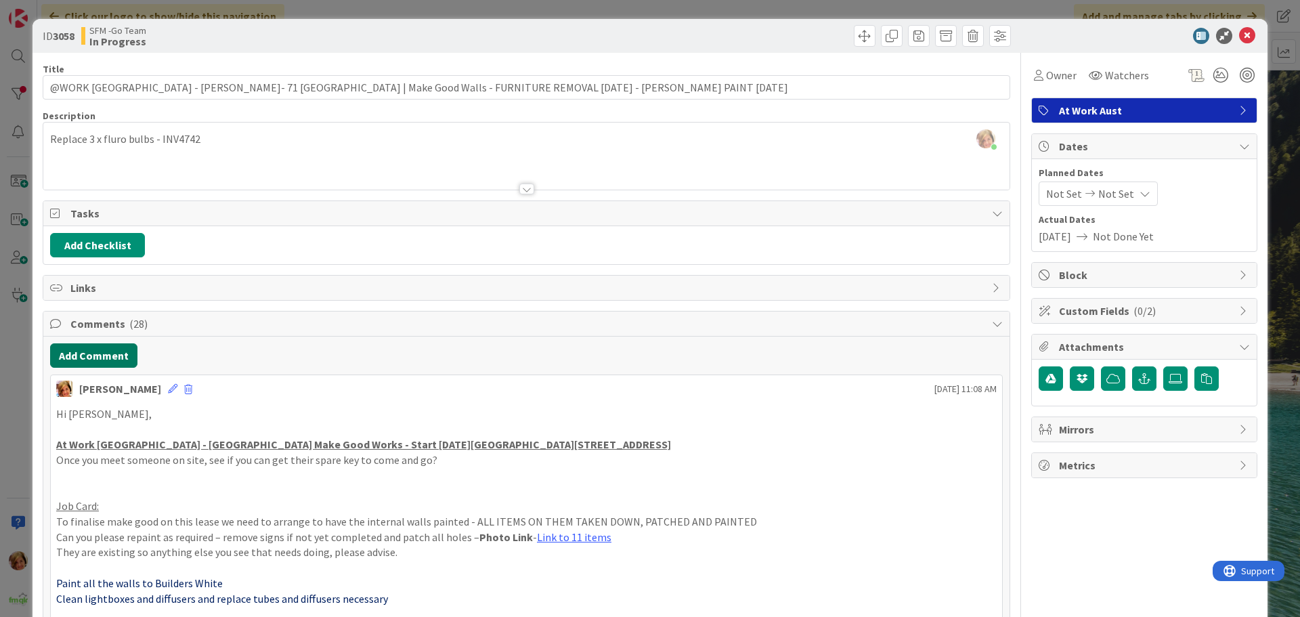
click at [92, 356] on button "Add Comment" at bounding box center [93, 355] width 87 height 24
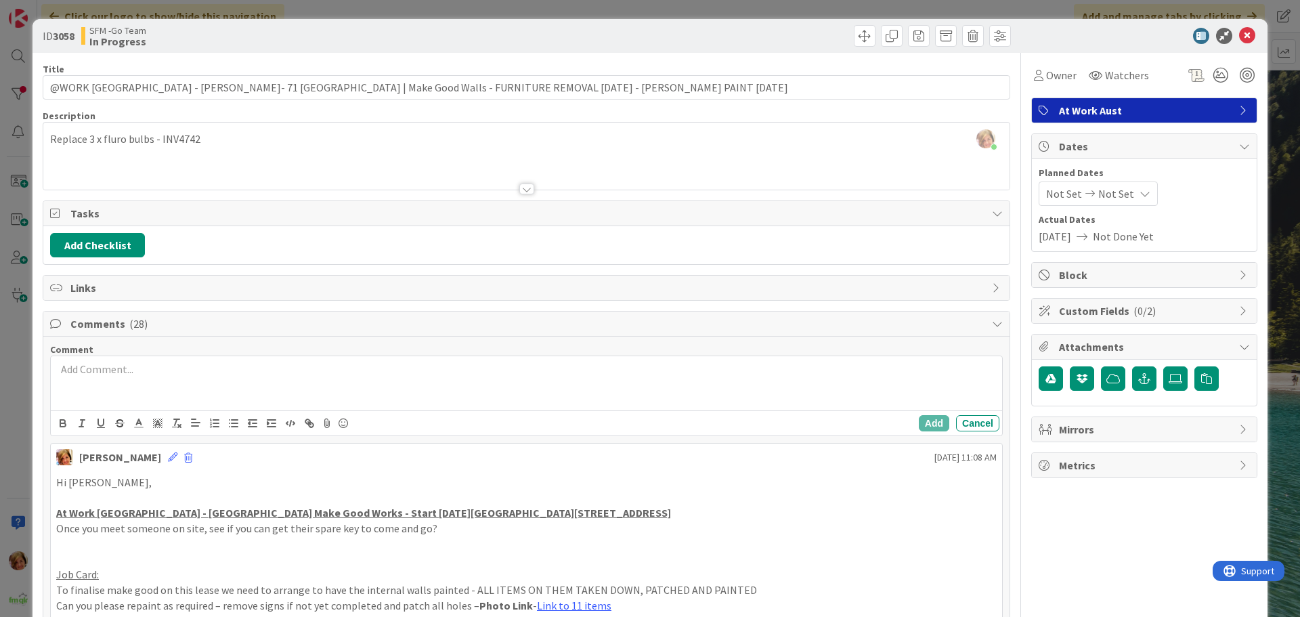
click at [178, 370] on p at bounding box center [526, 370] width 941 height 16
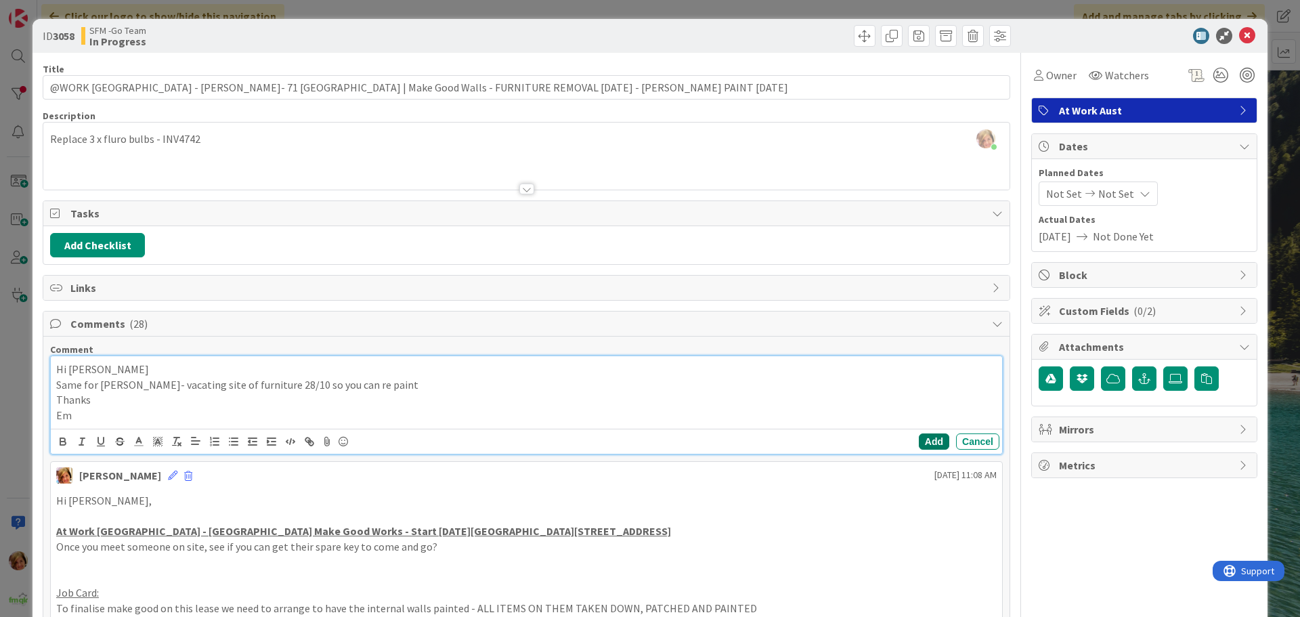
click at [922, 442] on button "Add" at bounding box center [934, 441] width 30 height 16
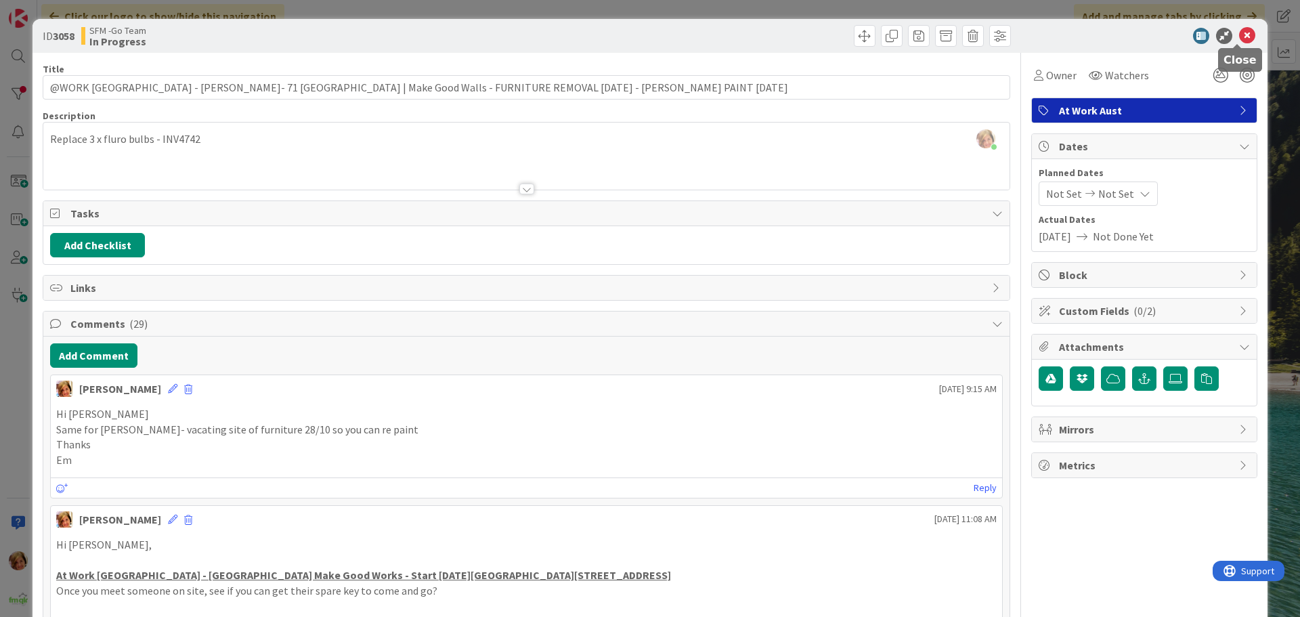
click at [1239, 35] on icon at bounding box center [1247, 36] width 16 height 16
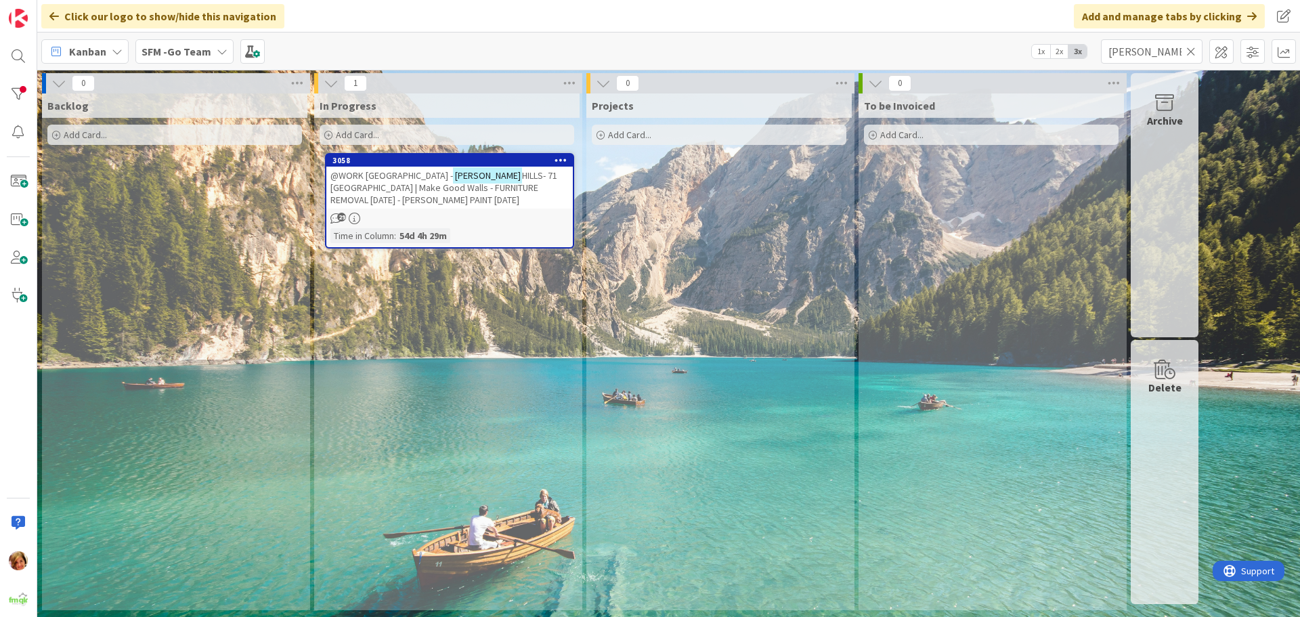
drag, startPoint x: 1234, startPoint y: 35, endPoint x: 410, endPoint y: 322, distance: 872.7
click at [410, 322] on div "In Progress Add Card... 3058 @WORK [GEOGRAPHIC_DATA] - [PERSON_NAME]- 71 [GEOGR…" at bounding box center [446, 351] width 265 height 517
click at [1188, 50] on icon at bounding box center [1190, 51] width 9 height 12
click at [1188, 50] on input "text" at bounding box center [1152, 51] width 102 height 24
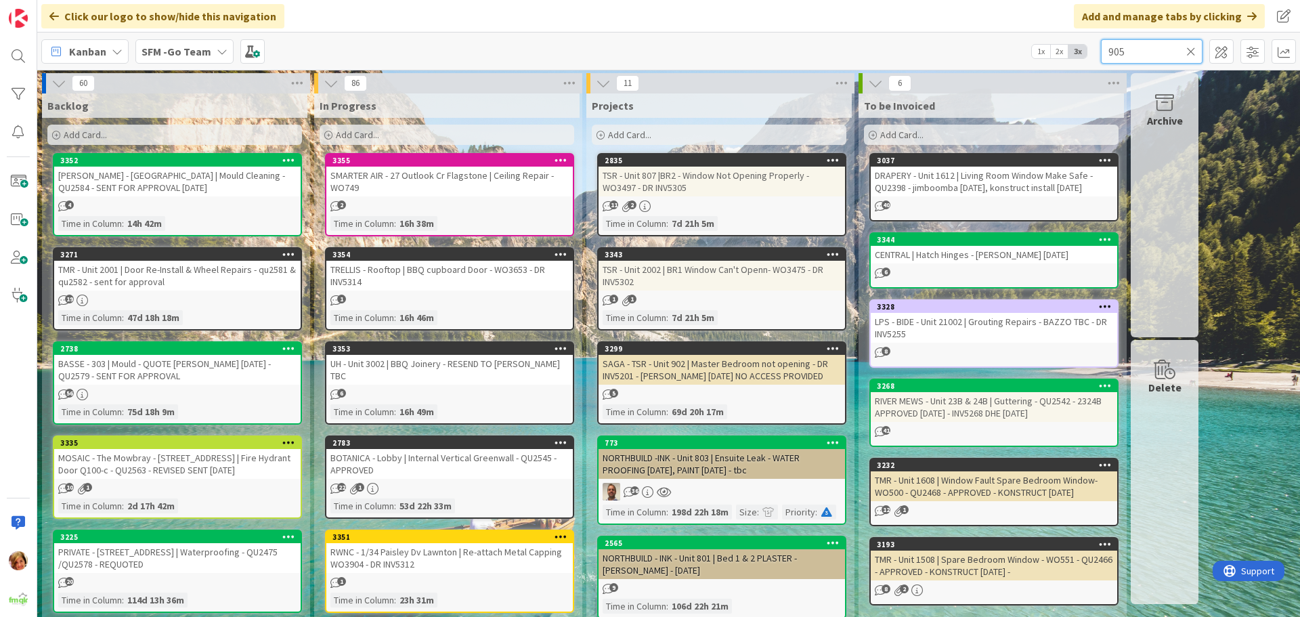
type input "905"
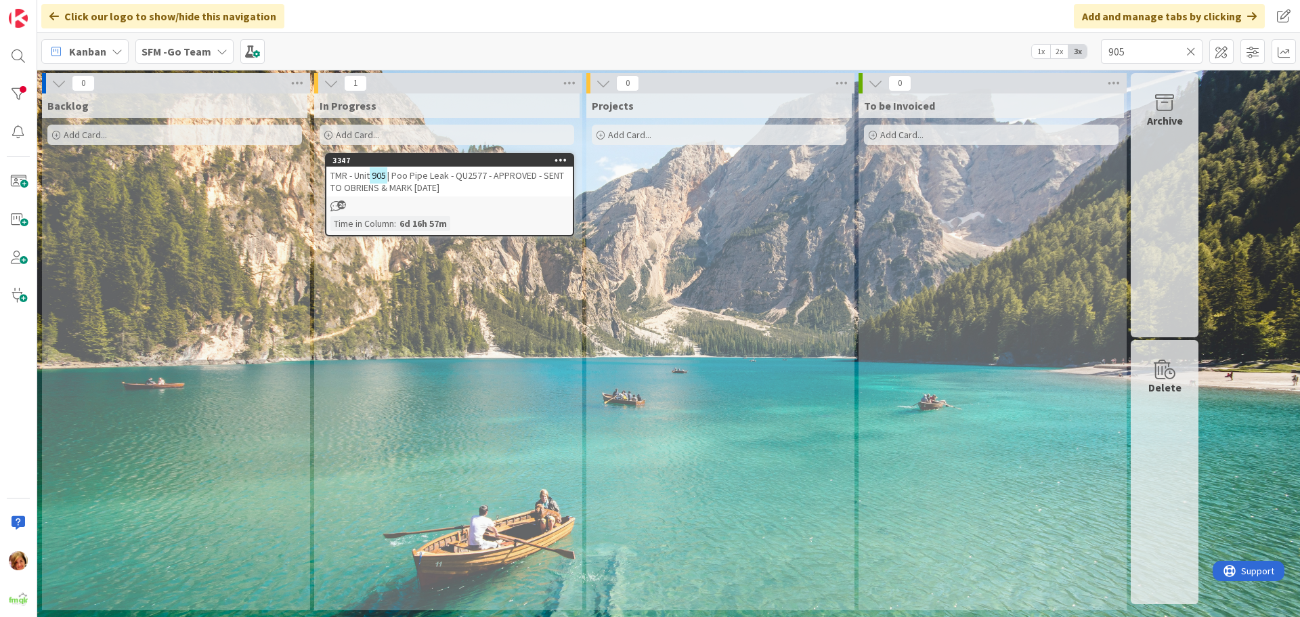
click at [464, 186] on div "TMR - Unit 905 | Poo Pipe Leak - QU2577 - APPROVED - SENT TO OBRIENS & MARK [DA…" at bounding box center [449, 182] width 246 height 30
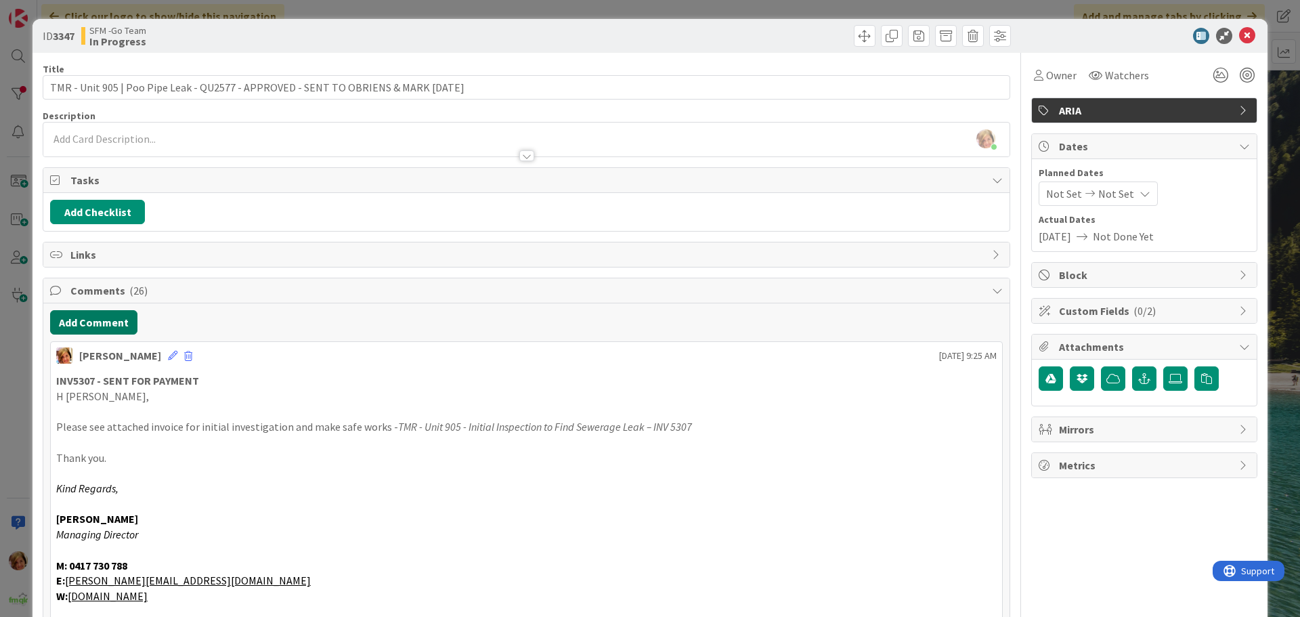
click at [98, 319] on button "Add Comment" at bounding box center [93, 322] width 87 height 24
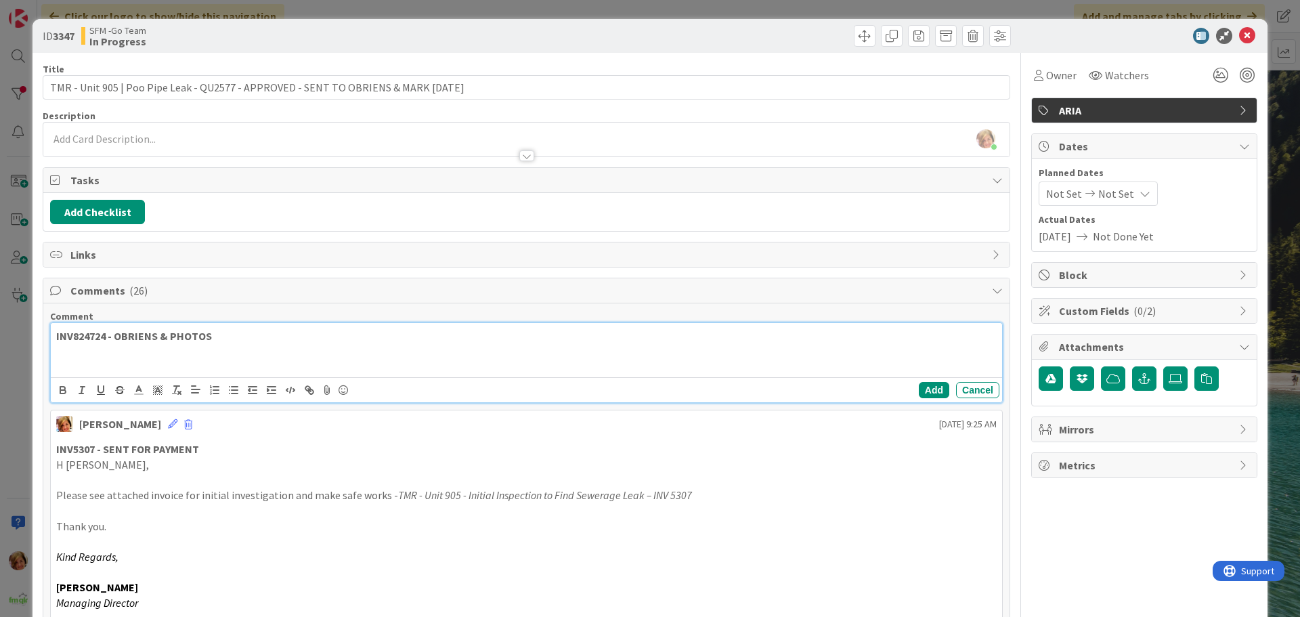
click at [249, 331] on p "INV824724 - OBRIENS & PHOTOS" at bounding box center [526, 336] width 941 height 16
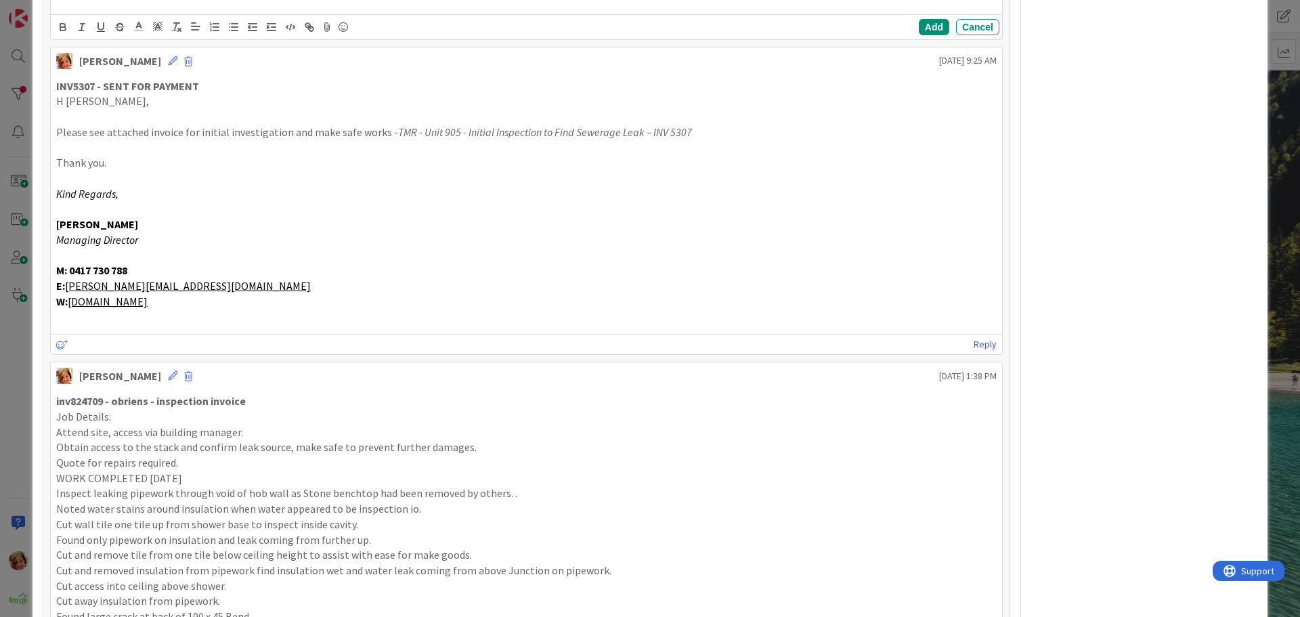
scroll to position [511, 0]
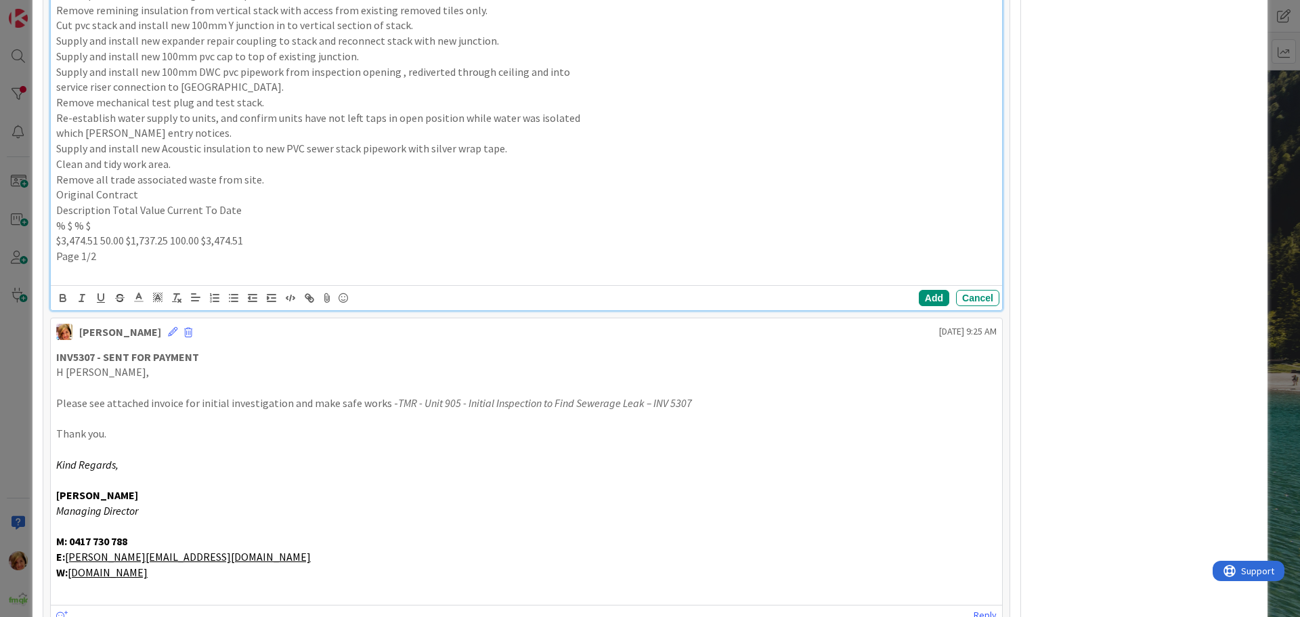
click at [101, 257] on p "Page 1/2" at bounding box center [526, 257] width 941 height 16
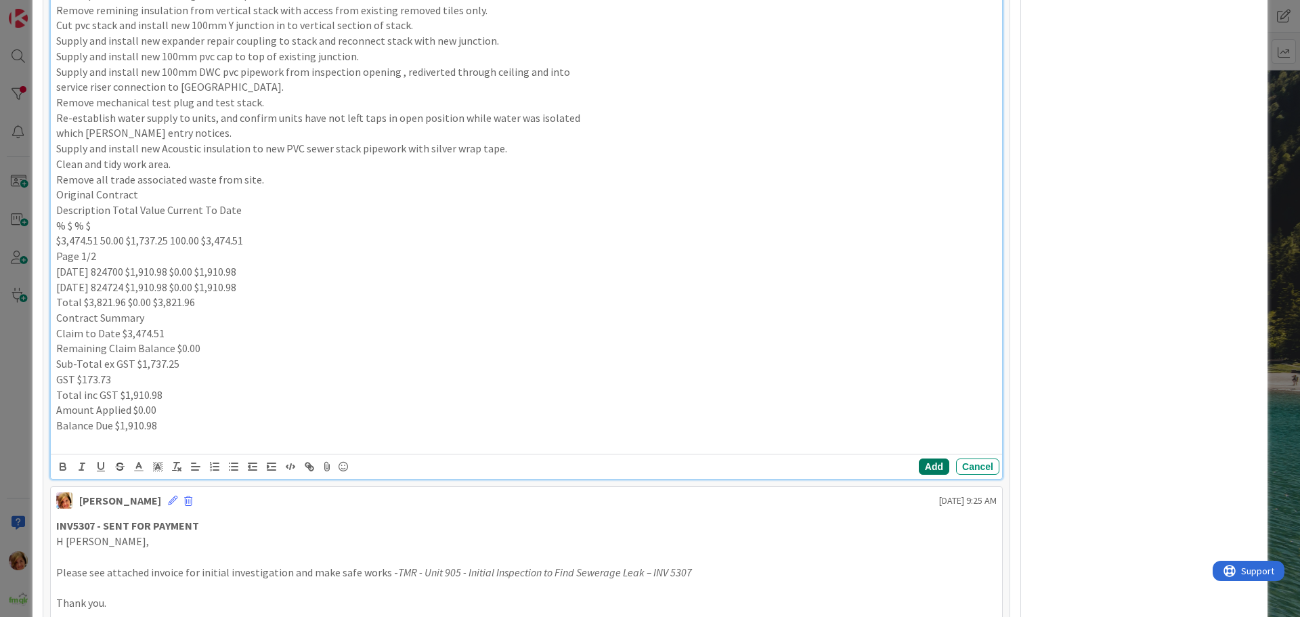
click at [922, 467] on button "Add" at bounding box center [934, 466] width 30 height 16
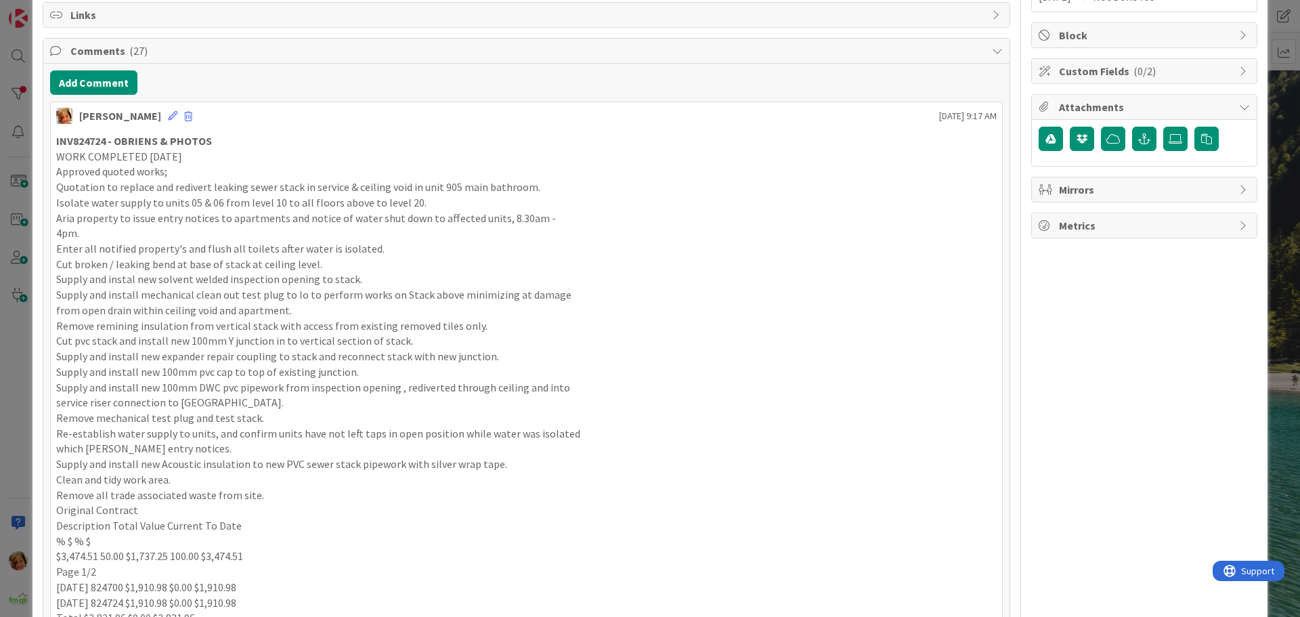
scroll to position [0, 0]
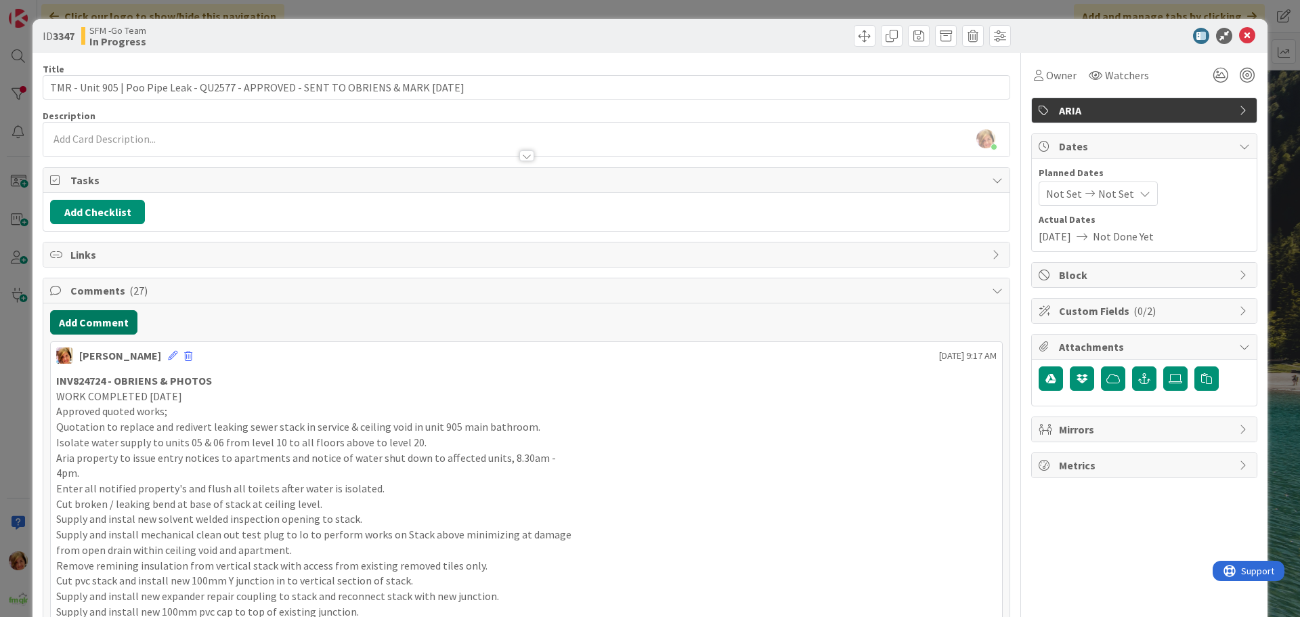
click at [92, 324] on button "Add Comment" at bounding box center [93, 322] width 87 height 24
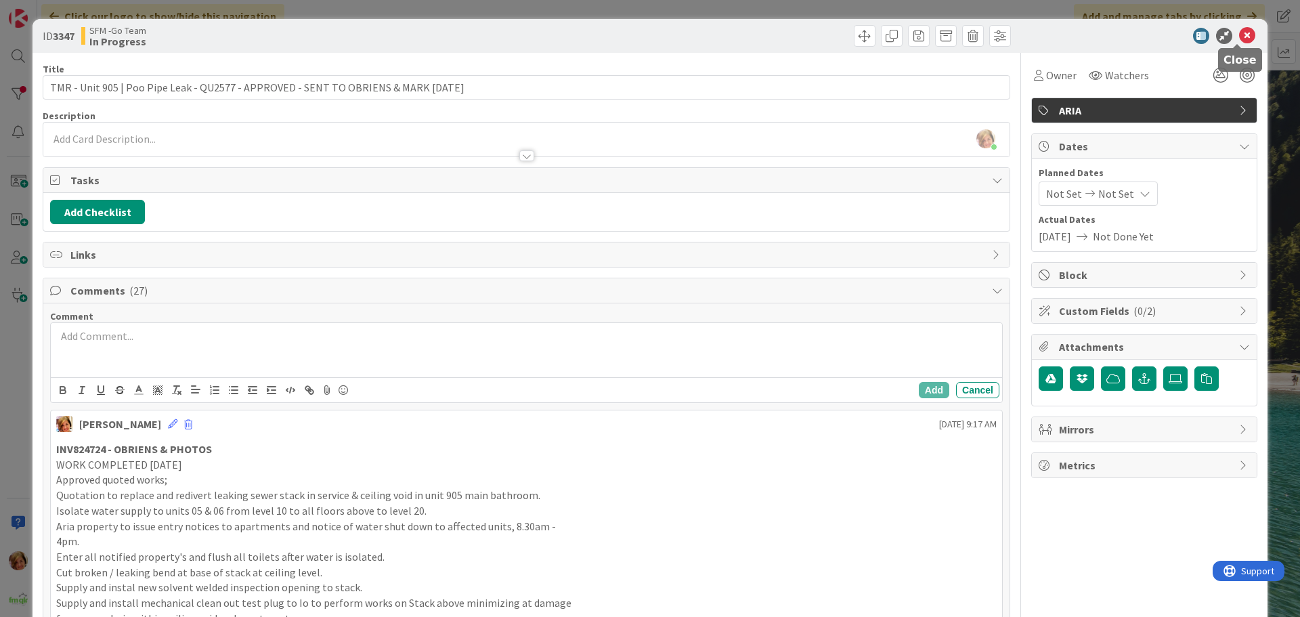
click at [1239, 37] on icon at bounding box center [1247, 36] width 16 height 16
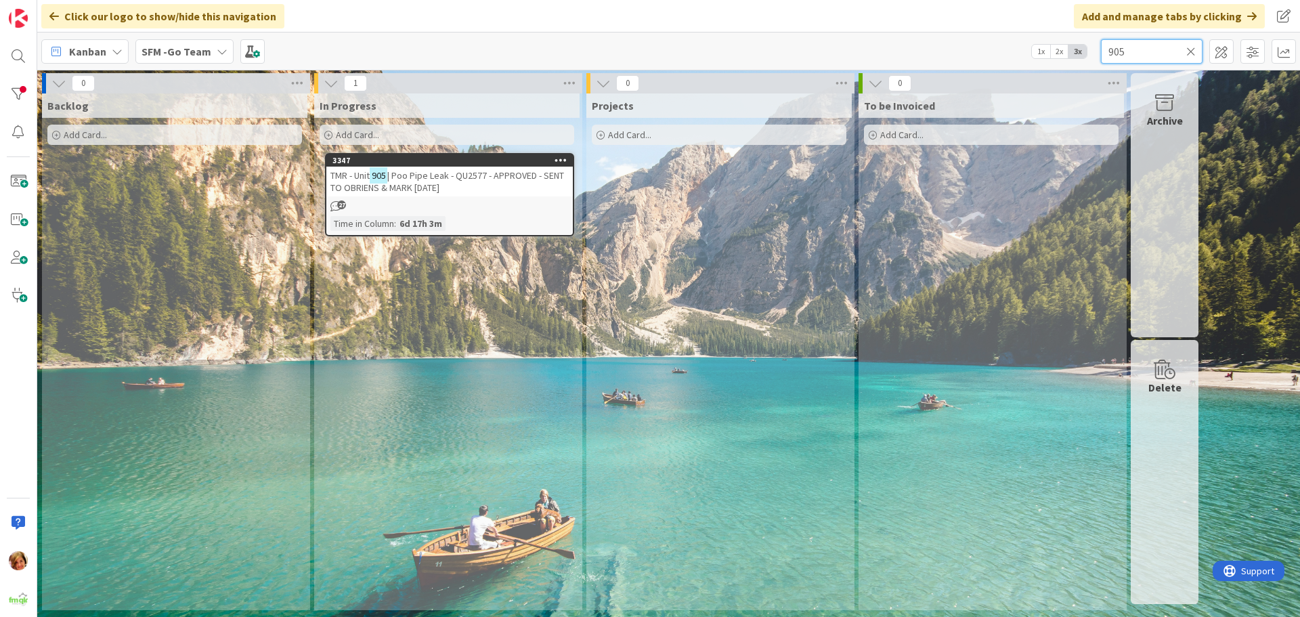
click at [1163, 48] on input "905" at bounding box center [1152, 51] width 102 height 24
type input "9"
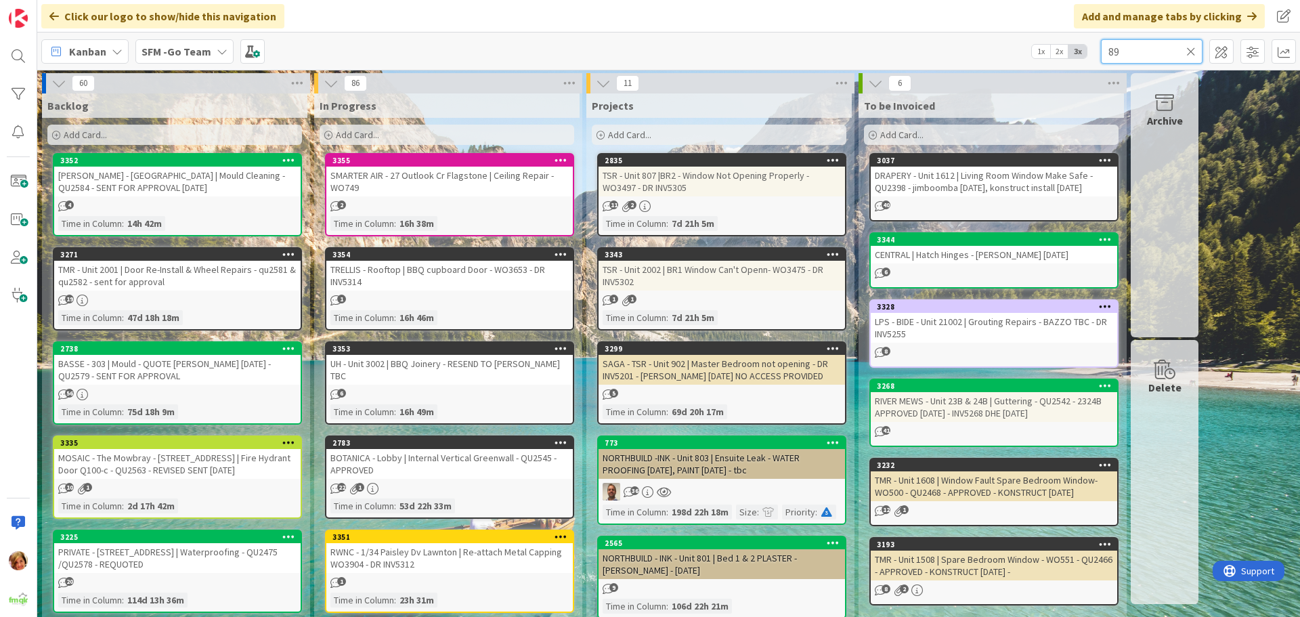
type input "89"
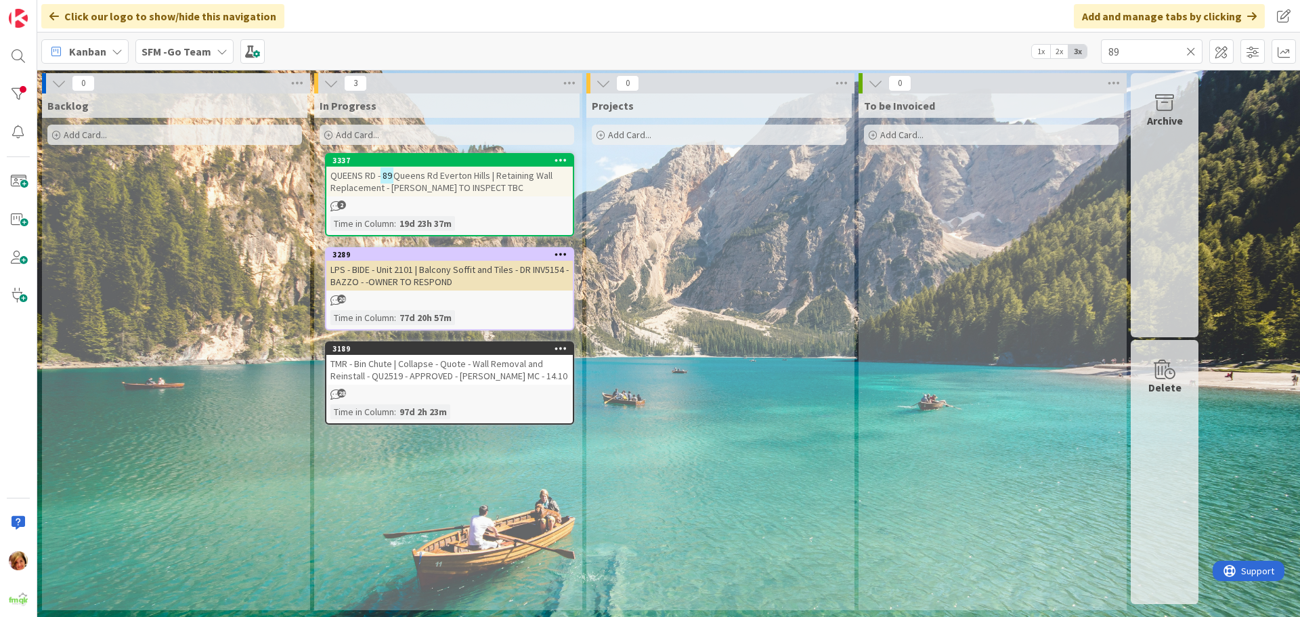
click at [460, 187] on span "Queens Rd Everton Hills | Retaining Wall Replacement - [PERSON_NAME] TO INSPECT…" at bounding box center [441, 181] width 222 height 24
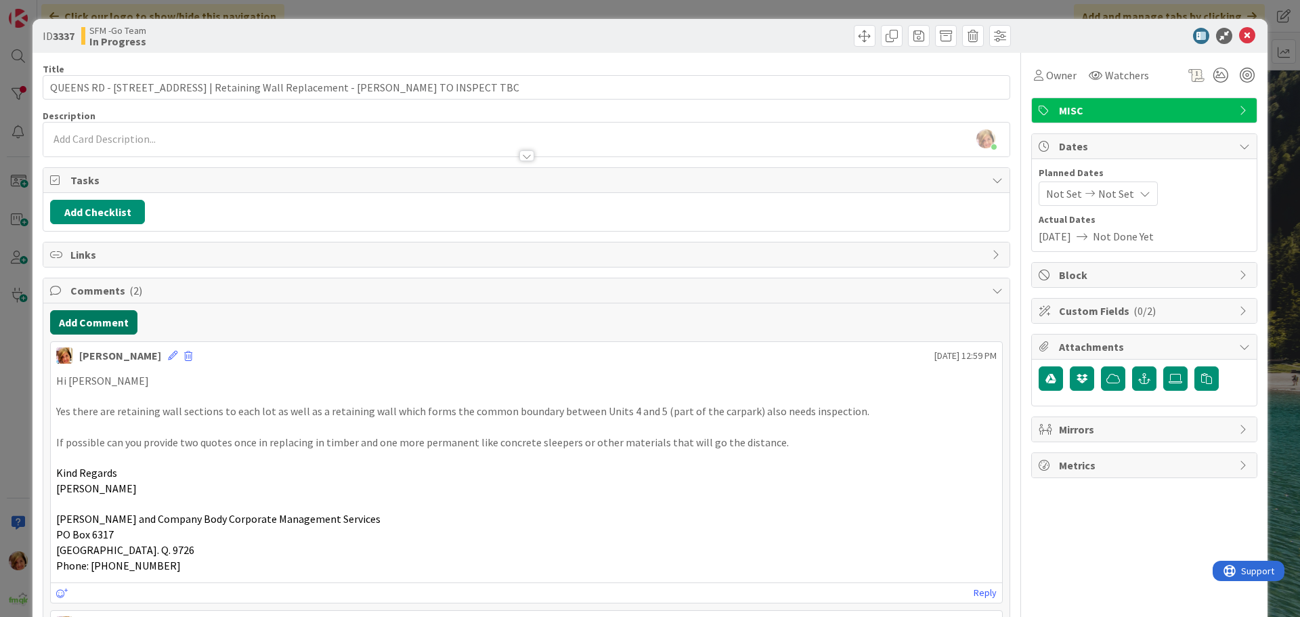
click at [95, 324] on button "Add Comment" at bounding box center [93, 322] width 87 height 24
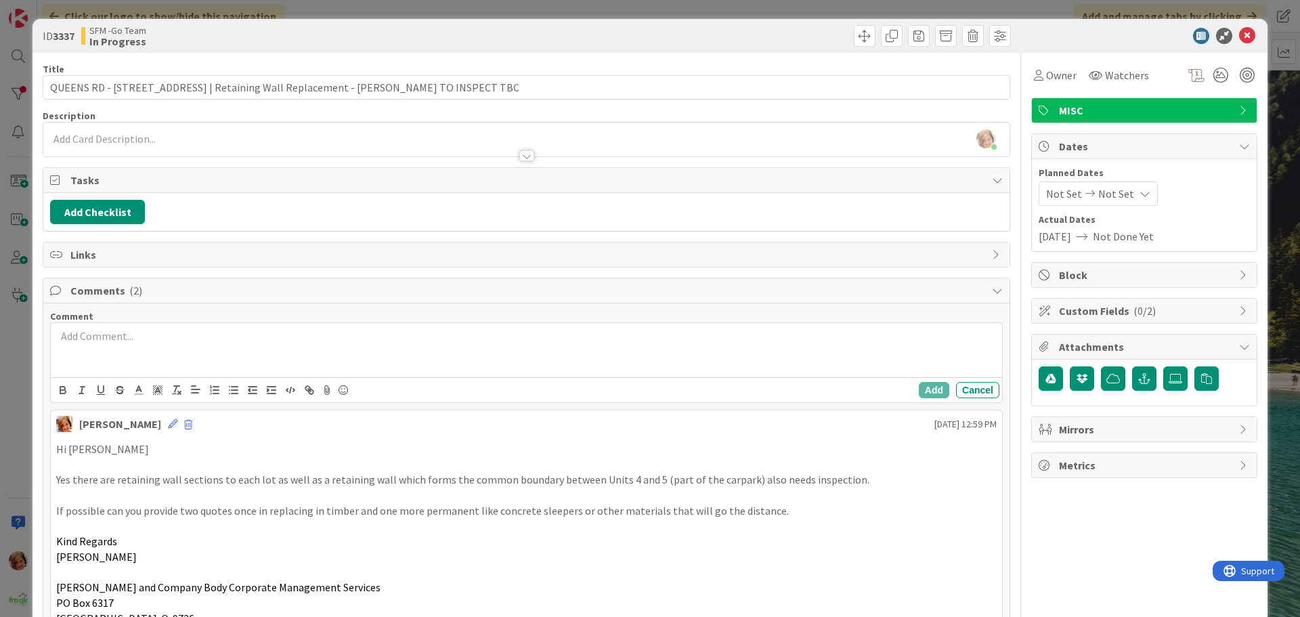
click at [121, 354] on div at bounding box center [526, 350] width 951 height 54
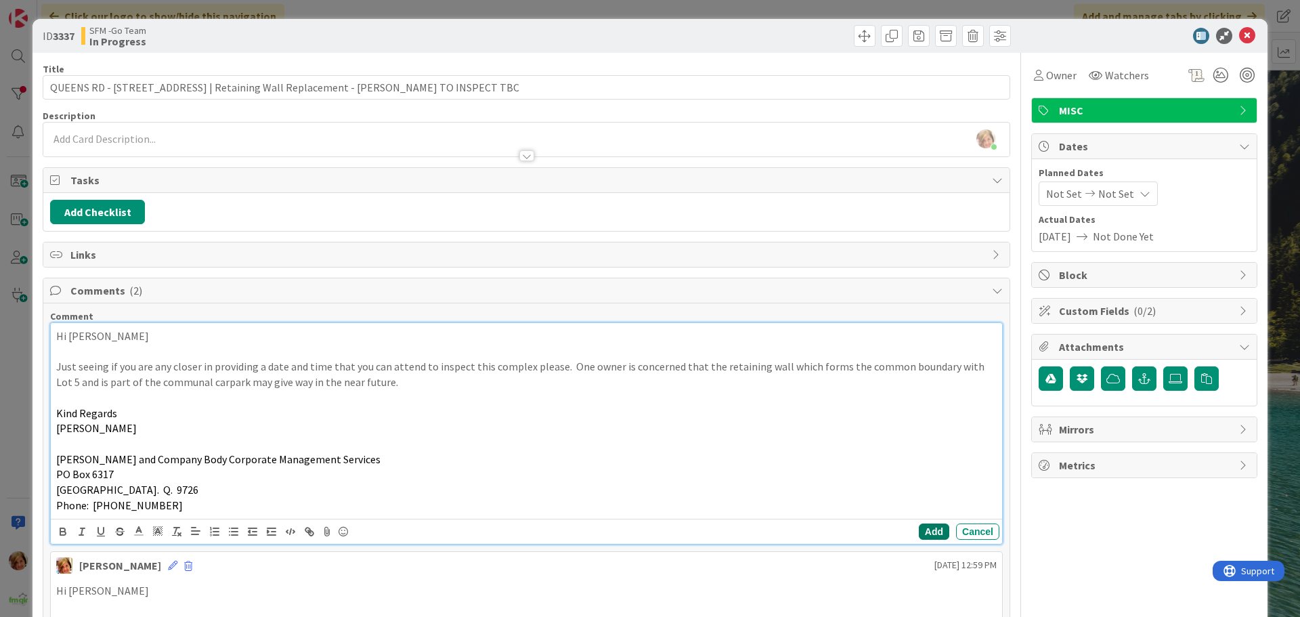
click at [919, 525] on button "Add" at bounding box center [934, 531] width 30 height 16
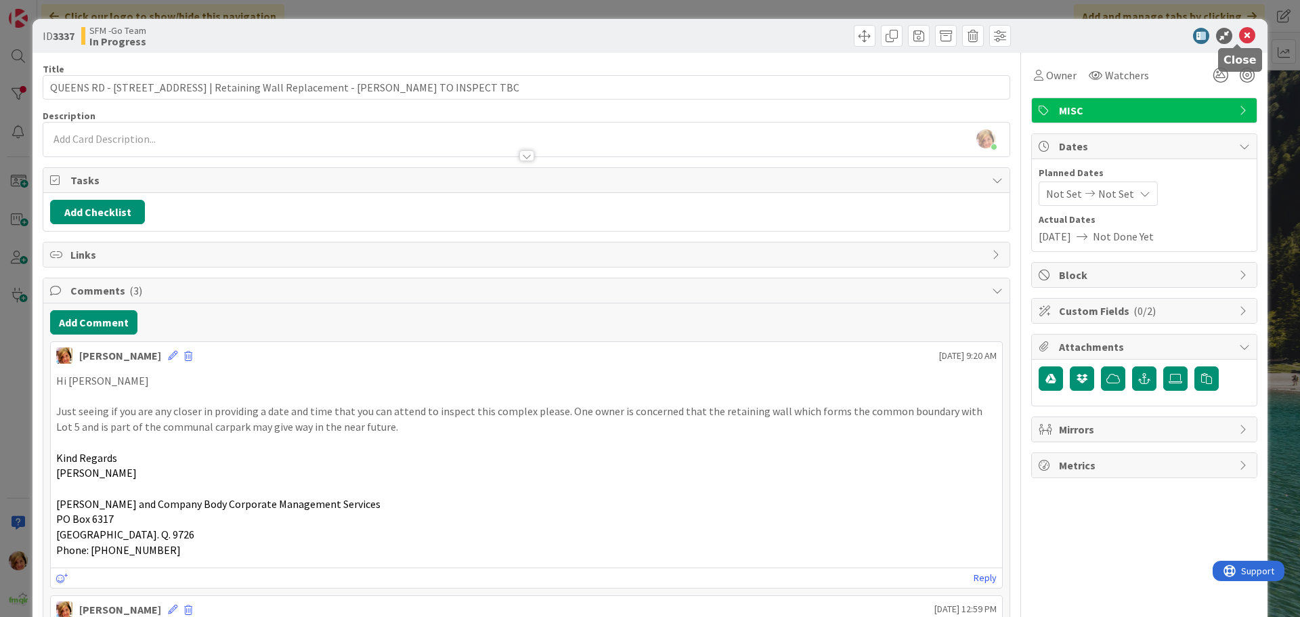
drag, startPoint x: 1241, startPoint y: 35, endPoint x: 1121, endPoint y: 44, distance: 120.2
click at [1241, 35] on icon at bounding box center [1247, 36] width 16 height 16
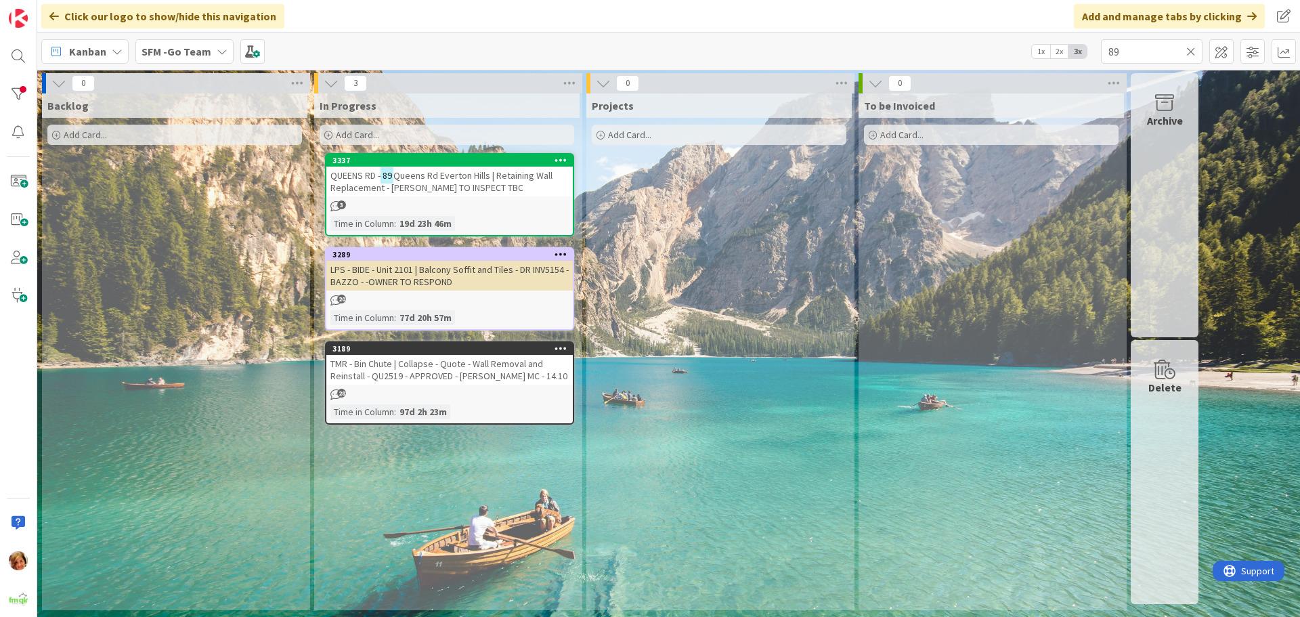
click at [1192, 51] on icon at bounding box center [1190, 51] width 9 height 12
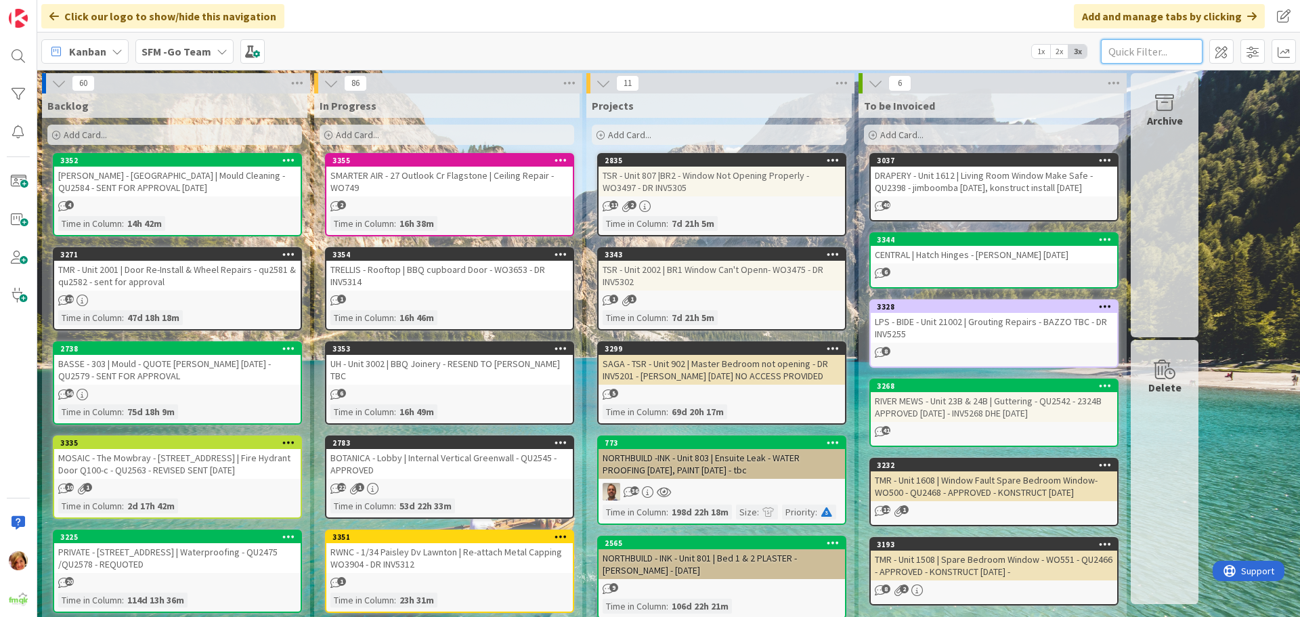
click at [1161, 54] on input "text" at bounding box center [1152, 51] width 102 height 24
type input "arundel"
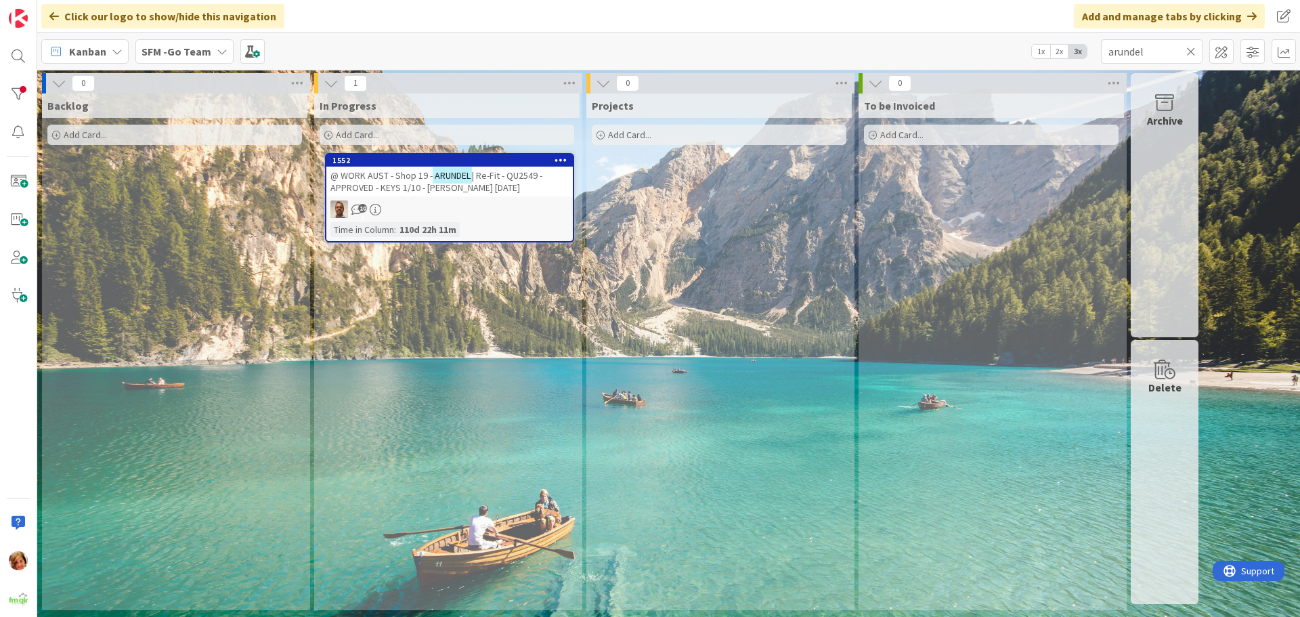
click at [483, 181] on span "| Re-Fit - QU2549 - APPROVED - KEYS 1/10 - [PERSON_NAME] [DATE]" at bounding box center [436, 181] width 212 height 24
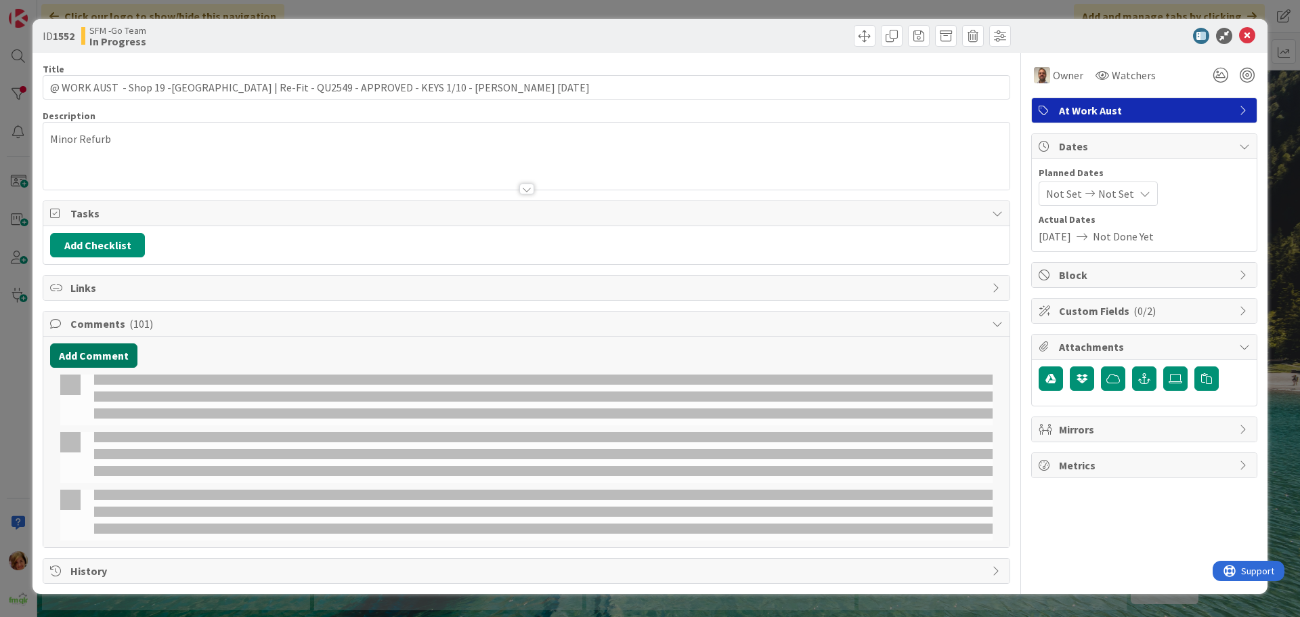
click at [116, 351] on button "Add Comment" at bounding box center [93, 355] width 87 height 24
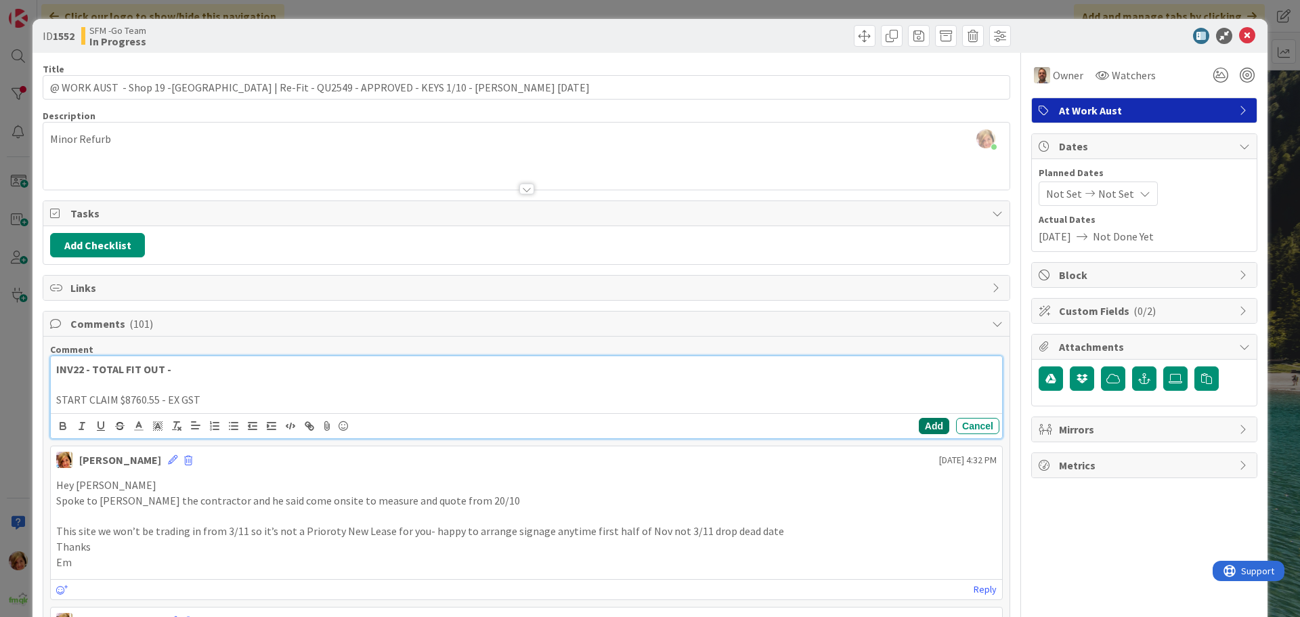
click at [919, 426] on button "Add" at bounding box center [934, 426] width 30 height 16
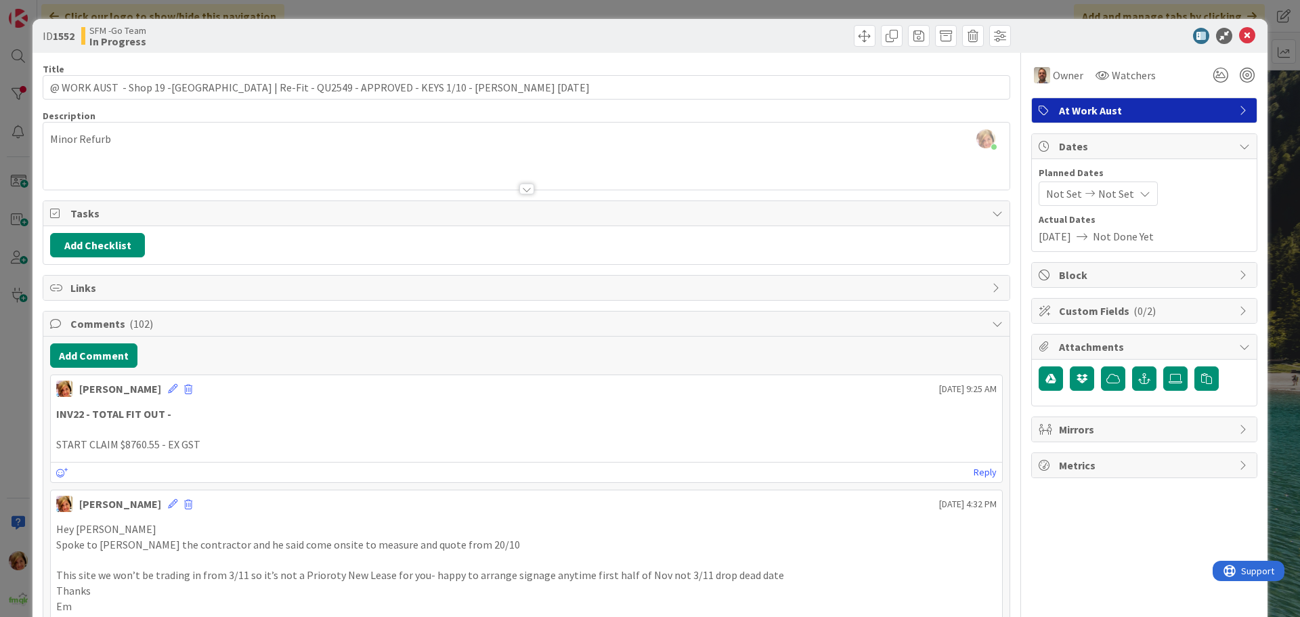
drag, startPoint x: 718, startPoint y: 35, endPoint x: 1211, endPoint y: 58, distance: 494.2
click at [718, 35] on div at bounding box center [770, 36] width 481 height 22
click at [1239, 32] on icon at bounding box center [1247, 36] width 16 height 16
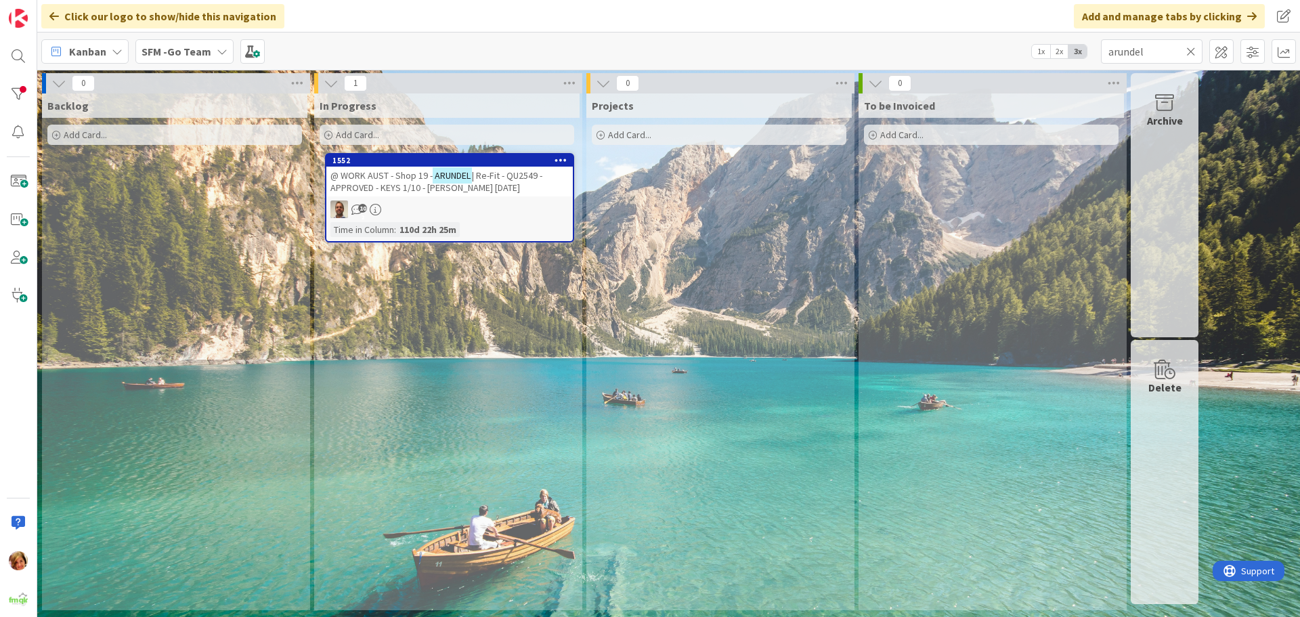
drag, startPoint x: 1190, startPoint y: 51, endPoint x: 898, endPoint y: 47, distance: 292.6
click at [1190, 50] on icon at bounding box center [1190, 51] width 9 height 12
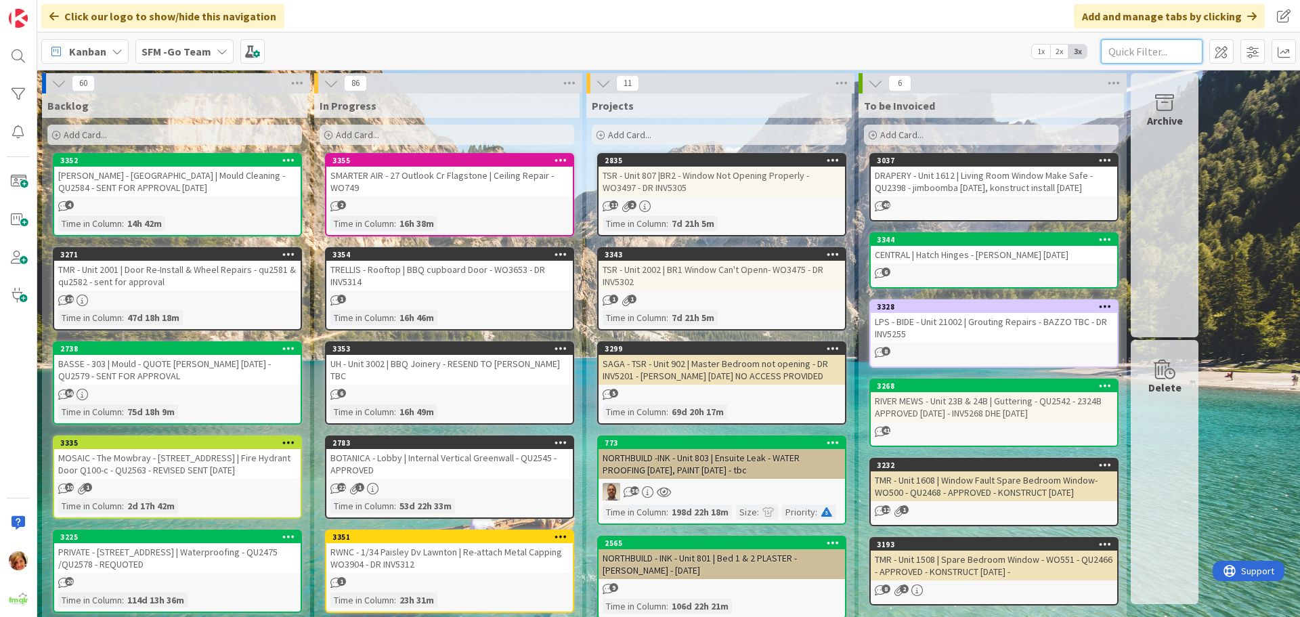
click at [1173, 53] on input "text" at bounding box center [1152, 51] width 102 height 24
type input "paisley"
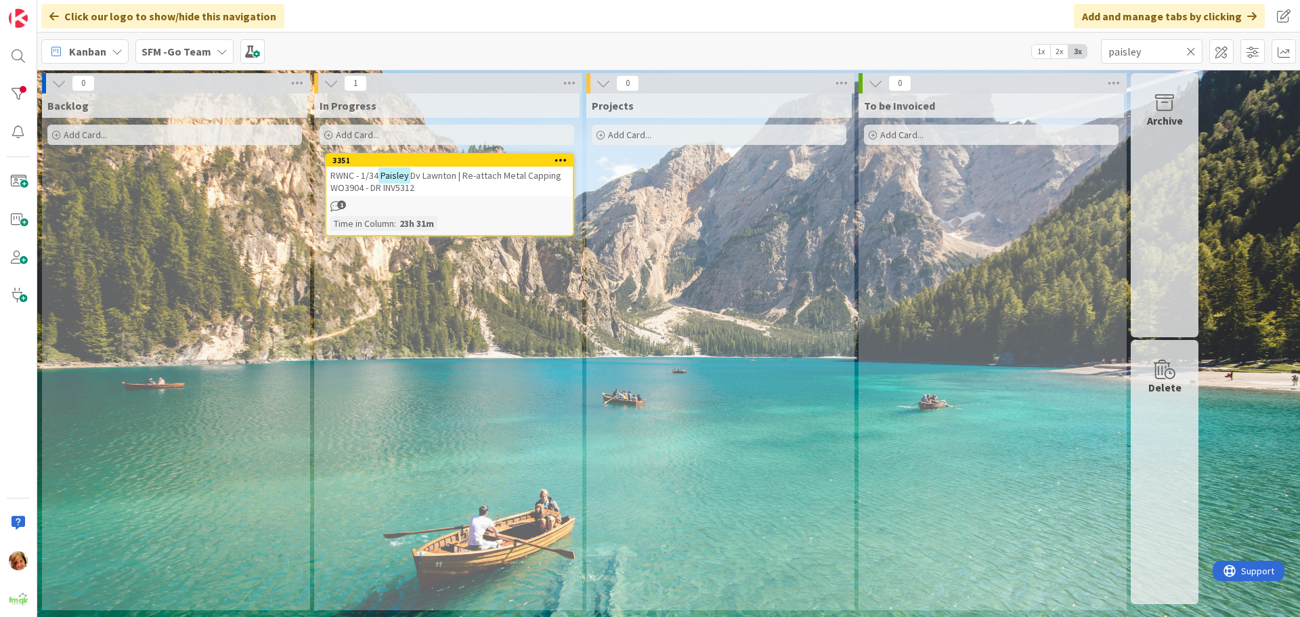
click at [428, 179] on span "Dv Lawnton | Re-attach Metal Capping WO3904 - DR INV5312" at bounding box center [445, 181] width 231 height 24
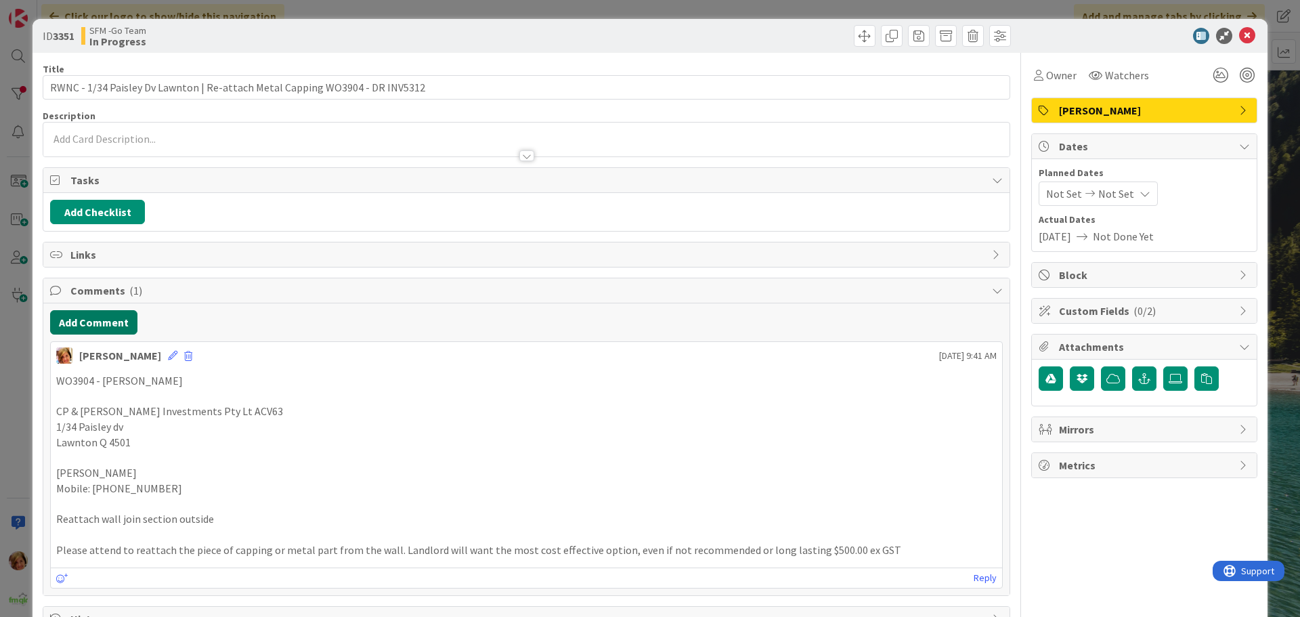
click at [69, 324] on button "Add Comment" at bounding box center [93, 322] width 87 height 24
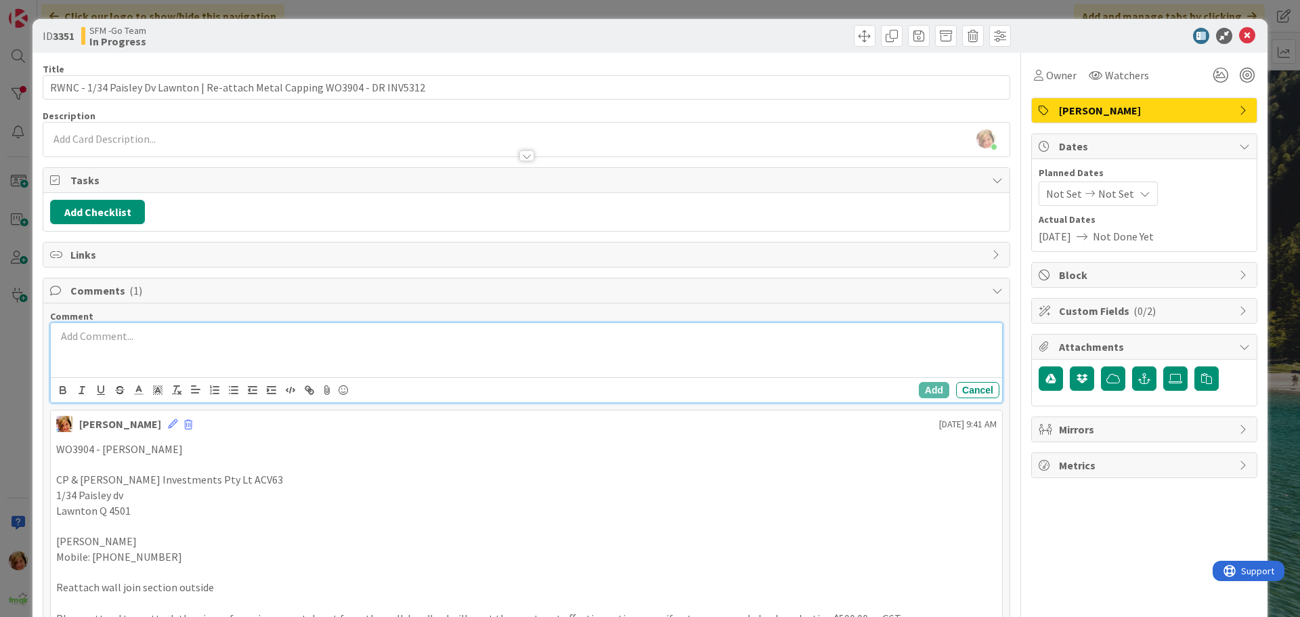
click at [125, 358] on div at bounding box center [526, 350] width 951 height 54
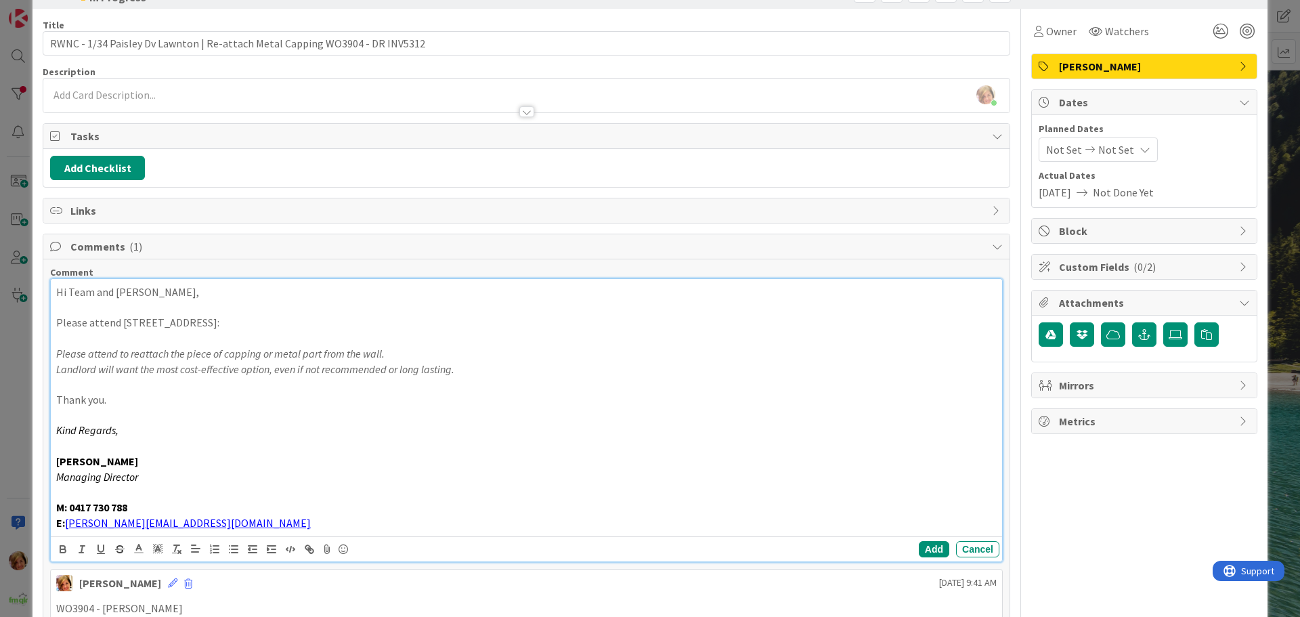
scroll to position [68, 0]
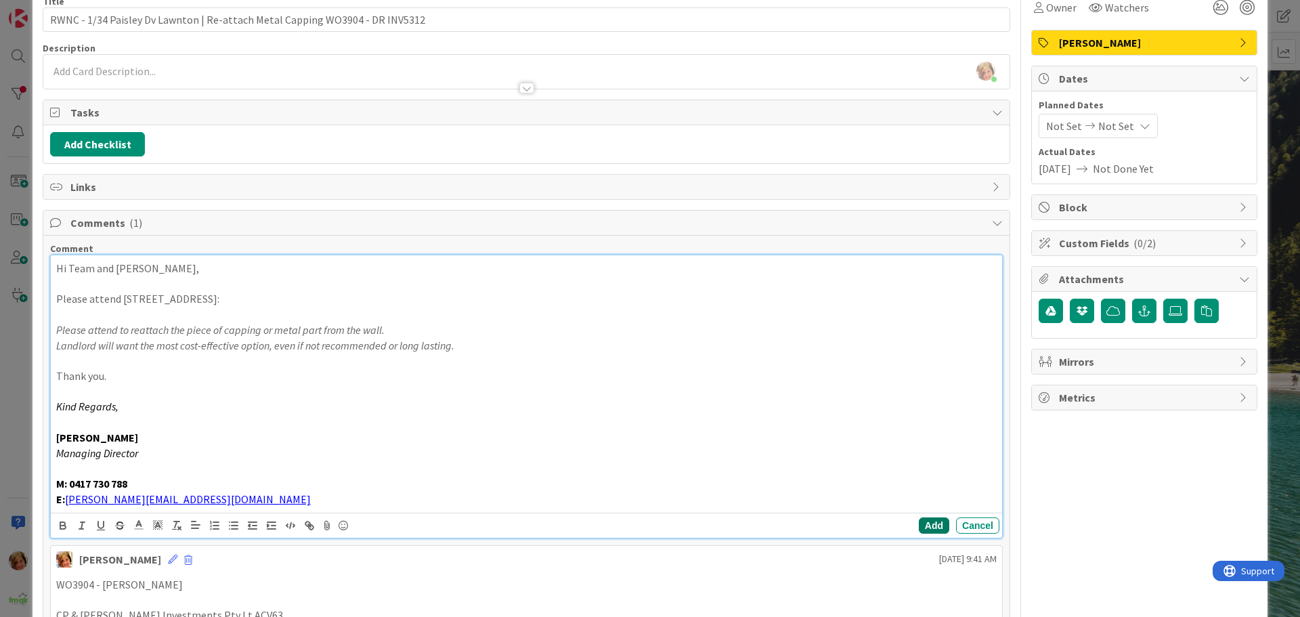
click at [919, 526] on button "Add" at bounding box center [934, 525] width 30 height 16
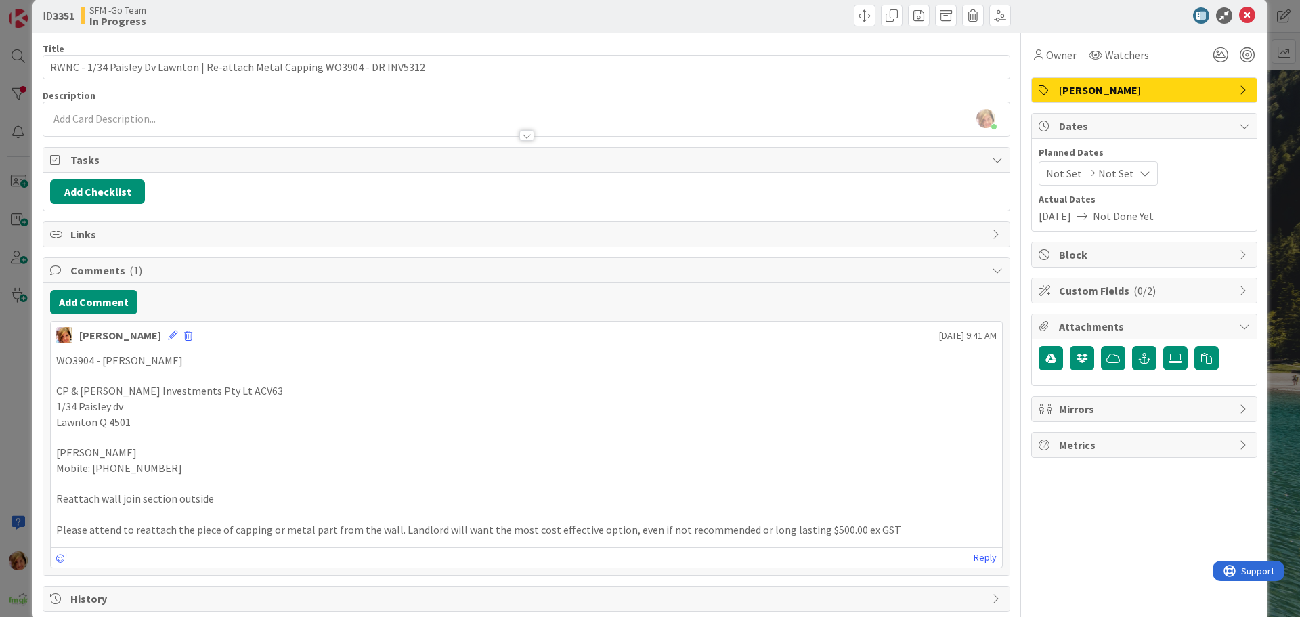
scroll to position [0, 0]
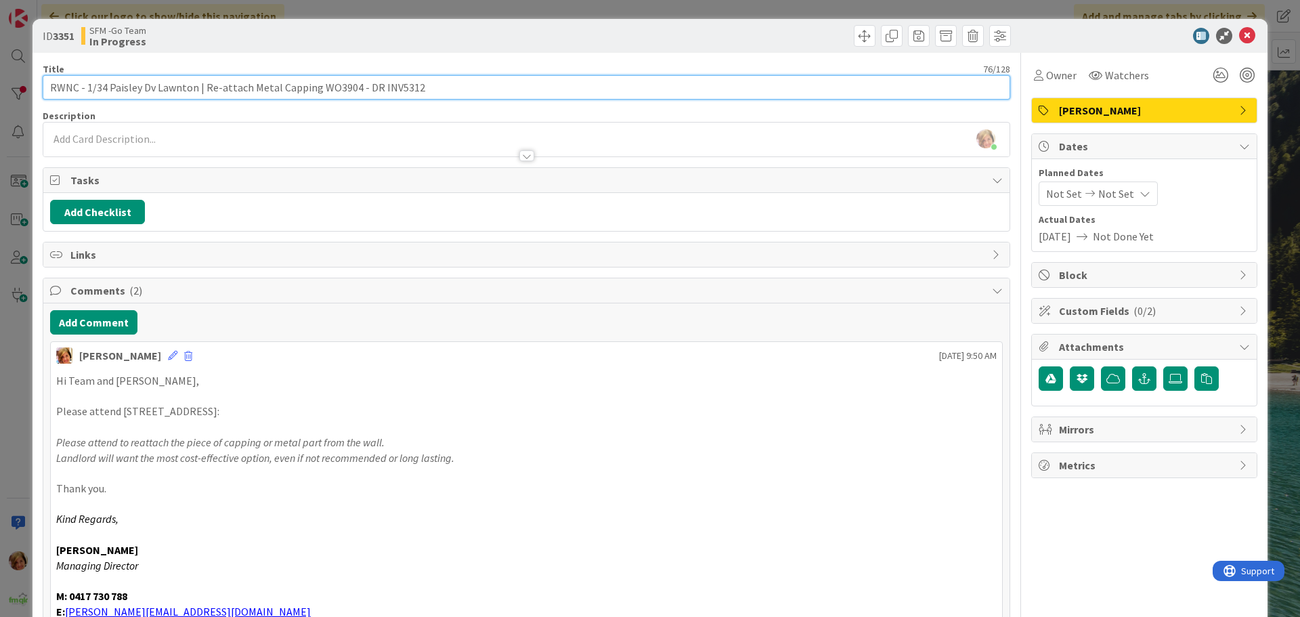
click at [424, 94] on input "RWNC - 1/34 Paisley Dv Lawnton | Re-attach Metal Capping WO3904 - DR INV5312" at bounding box center [527, 87] width 968 height 24
type input "RWNC - 1/34 Paisley Dv Lawnton | Re-attach Metal Capping WO3904 - DR INV5312 - …"
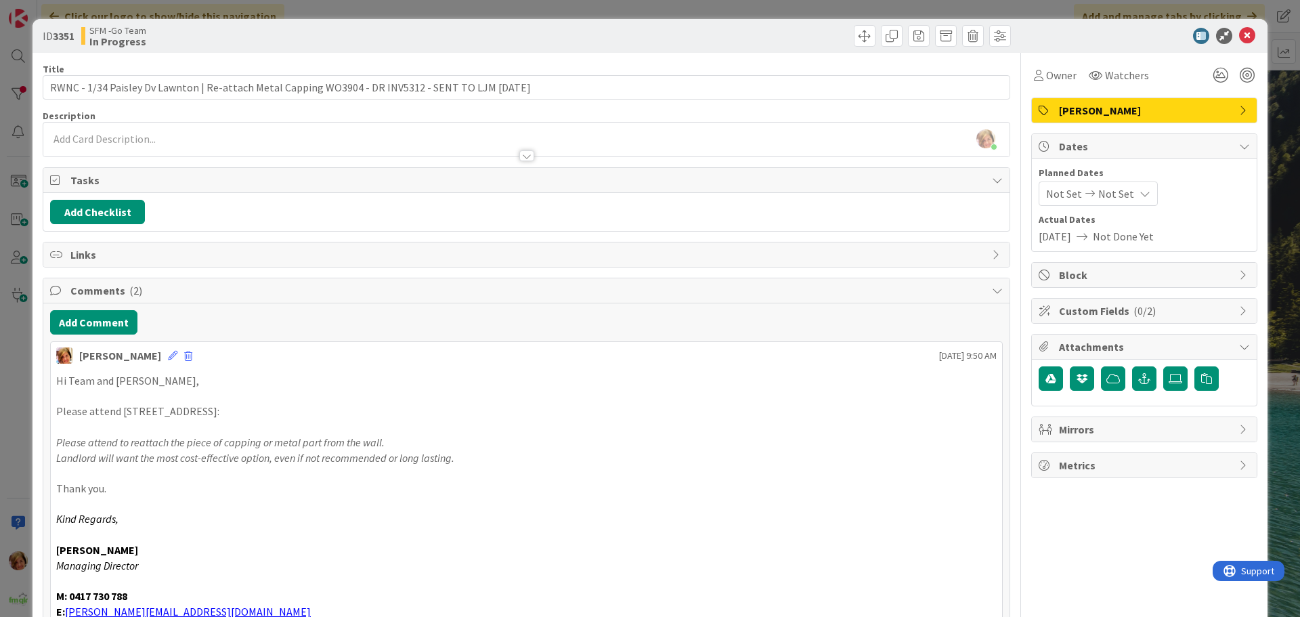
click at [634, 32] on div at bounding box center [770, 36] width 481 height 22
click at [1241, 34] on icon at bounding box center [1247, 36] width 16 height 16
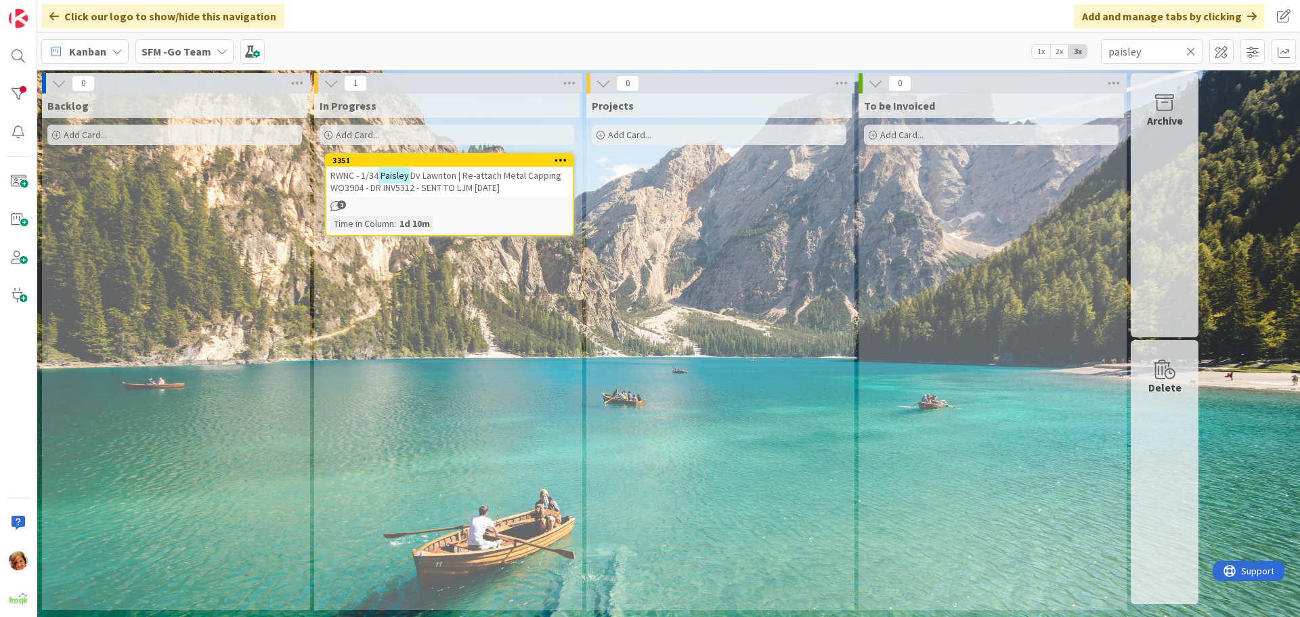
click at [1193, 50] on icon at bounding box center [1190, 51] width 9 height 12
